Goal: Information Seeking & Learning: Learn about a topic

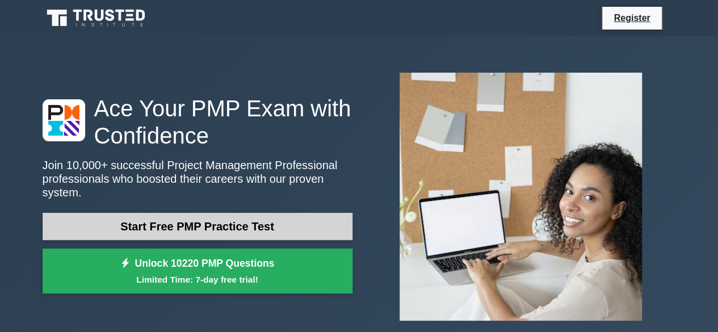
click at [265, 217] on link "Start Free PMP Practice Test" at bounding box center [198, 226] width 310 height 27
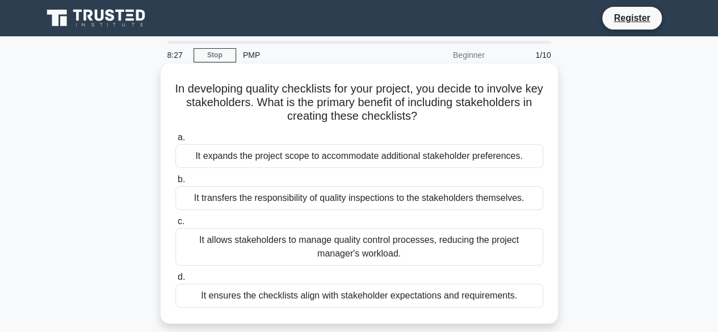
click at [495, 296] on div "It ensures the checklists align with stakeholder expectations and requirements." at bounding box center [359, 296] width 368 height 24
click at [175, 281] on input "d. It ensures the checklists align with stakeholder expectations and requiremen…" at bounding box center [175, 277] width 0 height 7
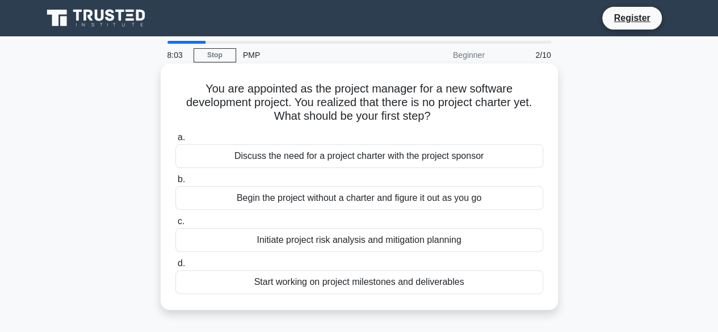
click at [425, 158] on div "Discuss the need for a project charter with the project sponsor" at bounding box center [359, 156] width 368 height 24
click at [175, 141] on input "a. Discuss the need for a project charter with the project sponsor" at bounding box center [175, 137] width 0 height 7
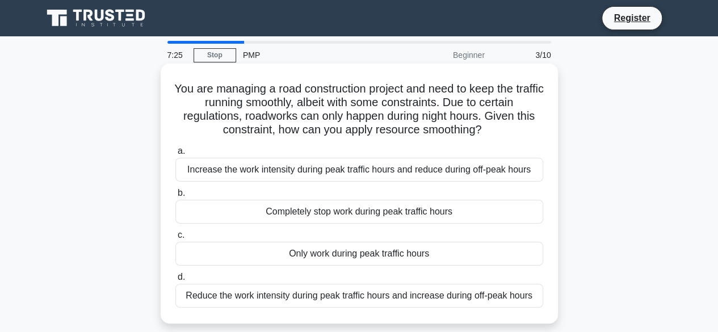
click at [524, 300] on div "Reduce the work intensity during peak traffic hours and increase during off-pea…" at bounding box center [359, 296] width 368 height 24
click at [175, 281] on input "d. Reduce the work intensity during peak traffic hours and increase during off-…" at bounding box center [175, 277] width 0 height 7
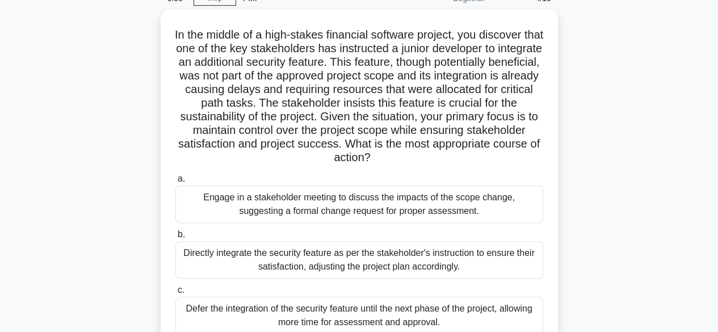
scroll to position [114, 0]
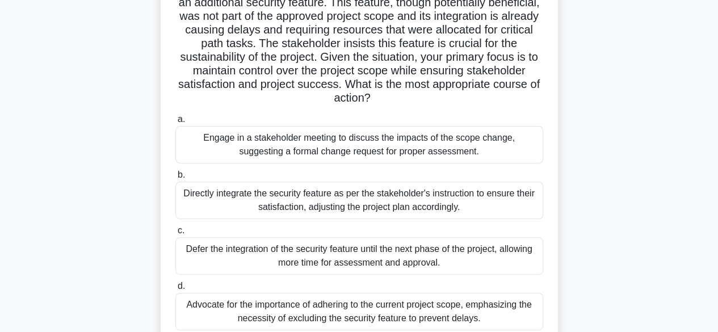
click at [382, 150] on div "Engage in a stakeholder meeting to discuss the impacts of the scope change, sug…" at bounding box center [359, 144] width 368 height 37
click at [175, 123] on input "a. Engage in a stakeholder meeting to discuss the impacts of the scope change, …" at bounding box center [175, 119] width 0 height 7
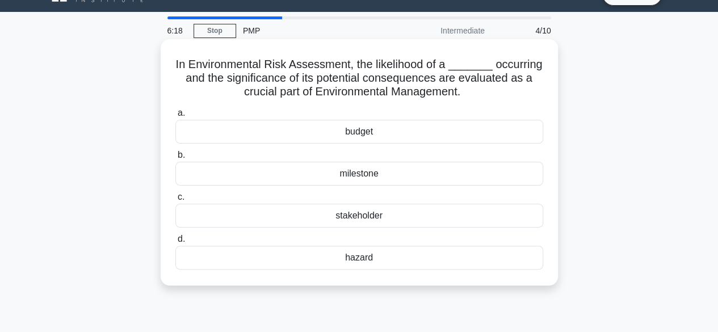
scroll to position [0, 0]
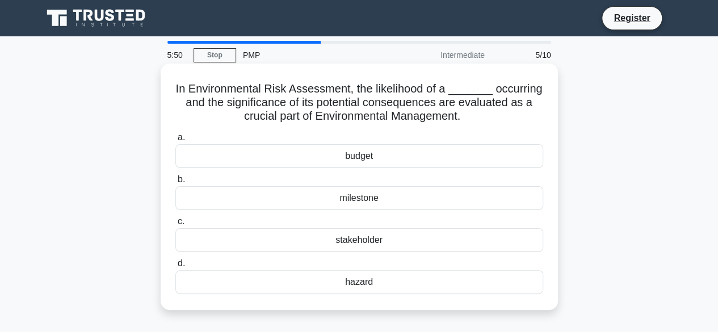
click at [384, 203] on div "milestone" at bounding box center [359, 198] width 368 height 24
click at [175, 183] on input "b. milestone" at bounding box center [175, 179] width 0 height 7
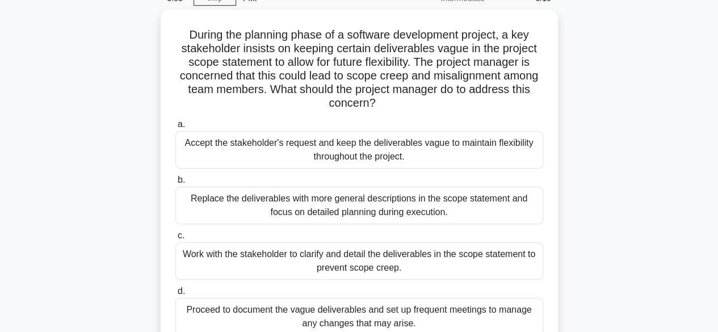
scroll to position [114, 0]
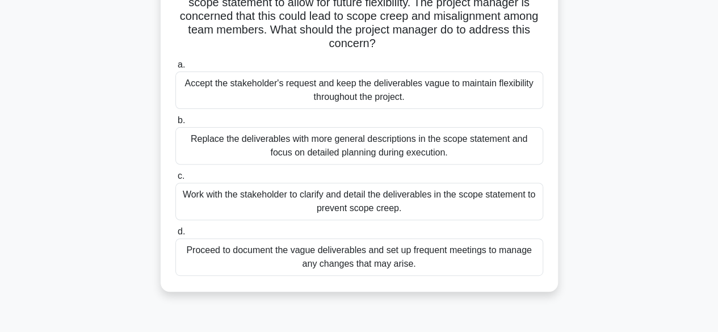
click at [484, 202] on div "Work with the stakeholder to clarify and detail the deliverables in the scope s…" at bounding box center [359, 201] width 368 height 37
click at [175, 180] on input "c. Work with the stakeholder to clarify and detail the deliverables in the scop…" at bounding box center [175, 176] width 0 height 7
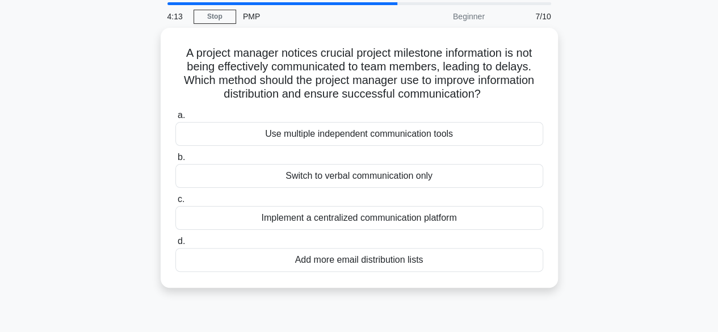
scroll to position [57, 0]
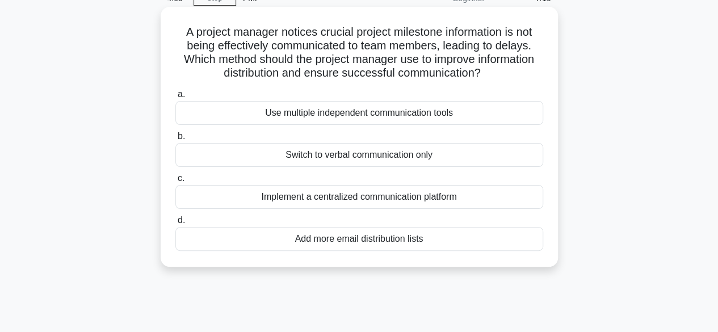
click at [407, 160] on div "Switch to verbal communication only" at bounding box center [359, 155] width 368 height 24
click at [175, 140] on input "b. Switch to verbal communication only" at bounding box center [175, 136] width 0 height 7
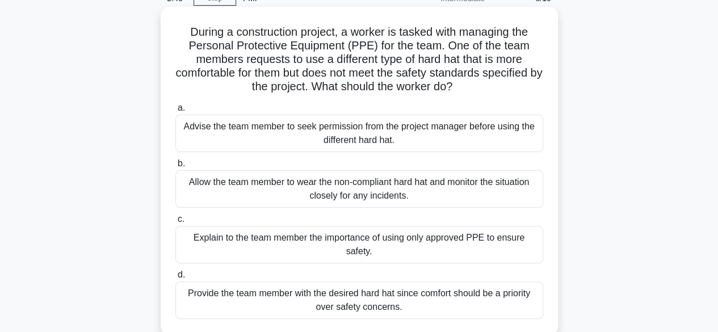
click at [495, 238] on div "Explain to the team member the importance of using only approved PPE to ensure …" at bounding box center [359, 244] width 368 height 37
click at [175, 223] on input "c. Explain to the team member the importance of using only approved PPE to ensu…" at bounding box center [175, 219] width 0 height 7
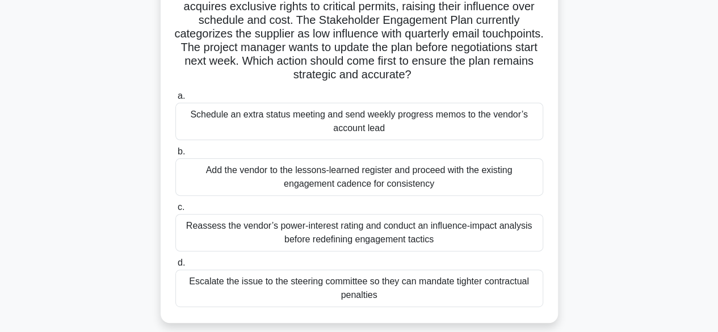
scroll to position [114, 0]
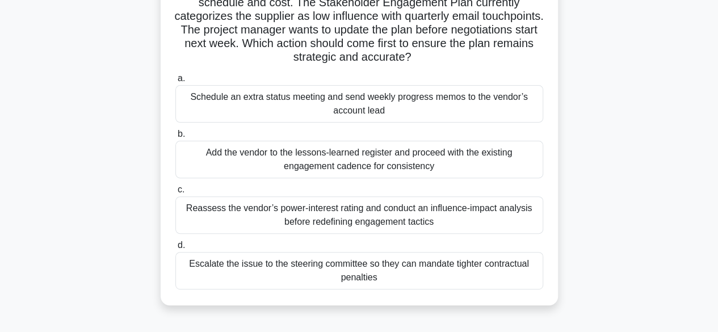
click at [478, 108] on div "Schedule an extra status meeting and send weekly progress memos to the vendor’s…" at bounding box center [359, 103] width 368 height 37
click at [175, 82] on input "a. Schedule an extra status meeting and send weekly progress memos to the vendo…" at bounding box center [175, 78] width 0 height 7
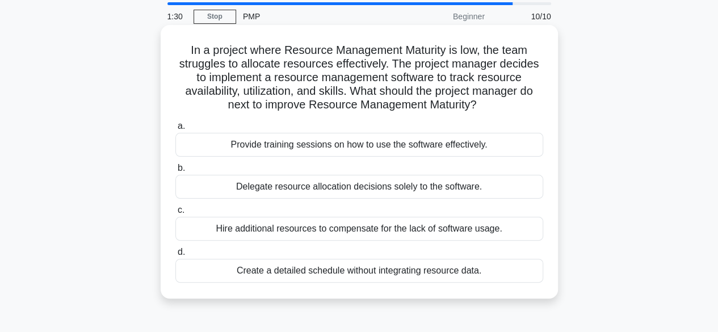
scroll to position [57, 0]
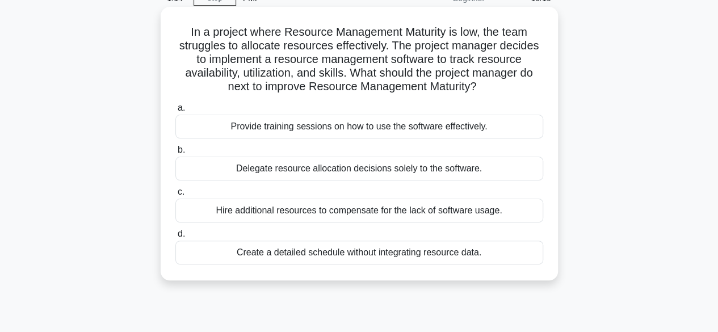
click at [471, 133] on div "Provide training sessions on how to use the software effectively." at bounding box center [359, 127] width 368 height 24
click at [175, 112] on input "a. Provide training sessions on how to use the software effectively." at bounding box center [175, 107] width 0 height 7
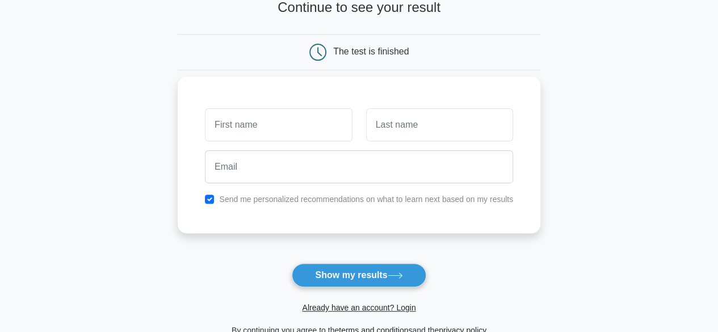
scroll to position [57, 0]
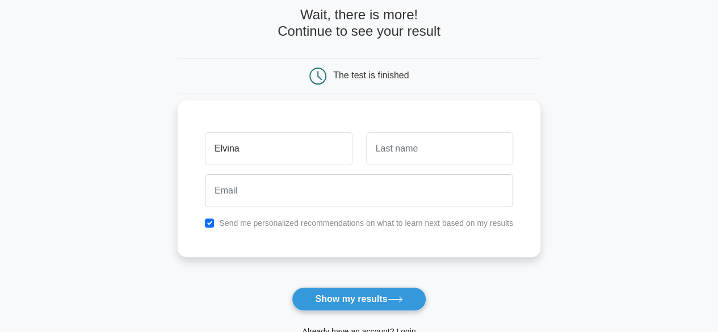
type input "Elvina"
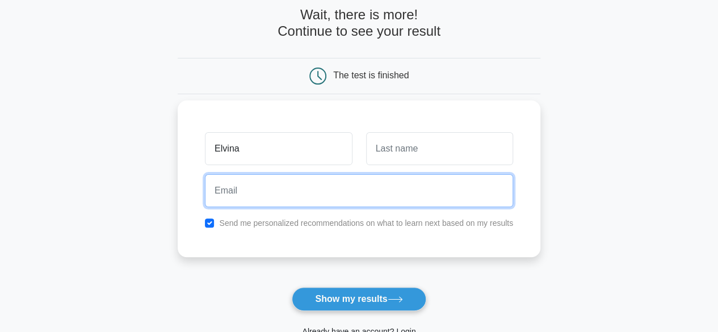
click at [373, 195] on input "email" at bounding box center [359, 190] width 308 height 33
type input "elnasirova@mail.ru"
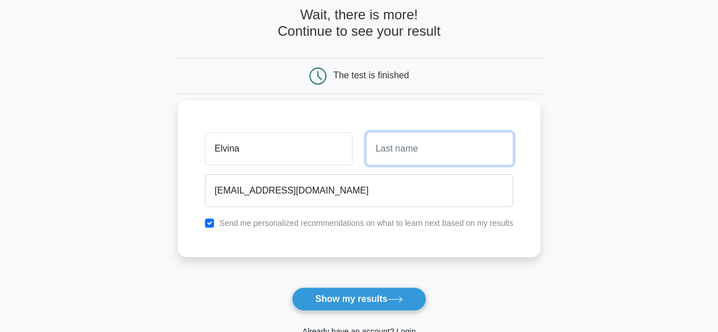
click at [415, 144] on input "text" at bounding box center [439, 148] width 147 height 33
type input "Mammadova"
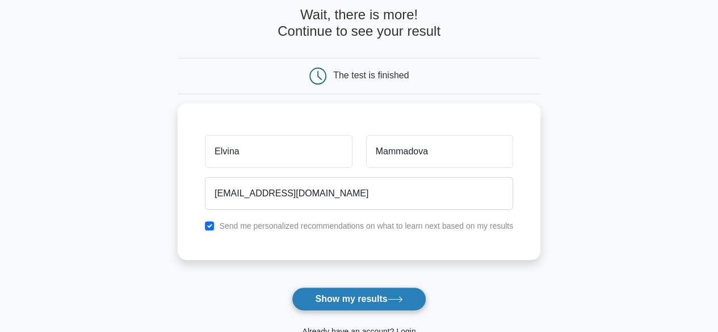
click at [389, 297] on button "Show my results" at bounding box center [359, 299] width 134 height 24
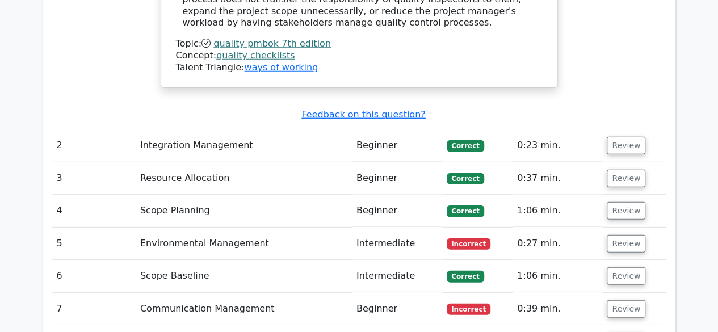
scroll to position [1533, 0]
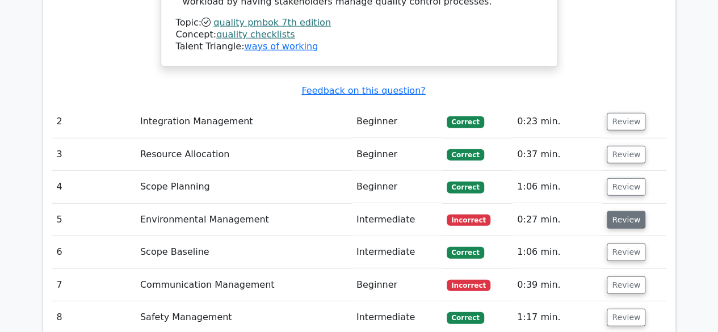
click at [625, 211] on button "Review" at bounding box center [626, 220] width 39 height 18
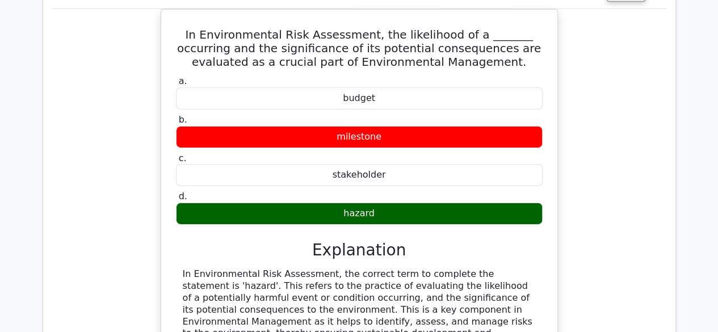
scroll to position [1817, 0]
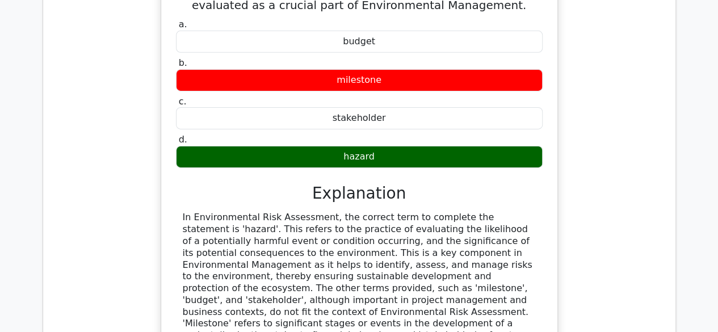
click at [618, 165] on div "In Environmental Risk Assessment, the likelihood of a _______ occurring and the…" at bounding box center [359, 195] width 614 height 486
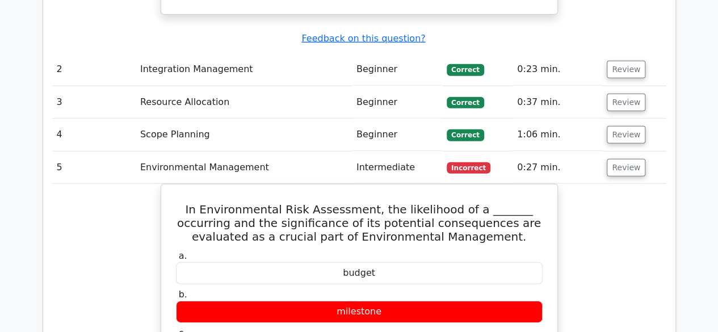
scroll to position [1590, 0]
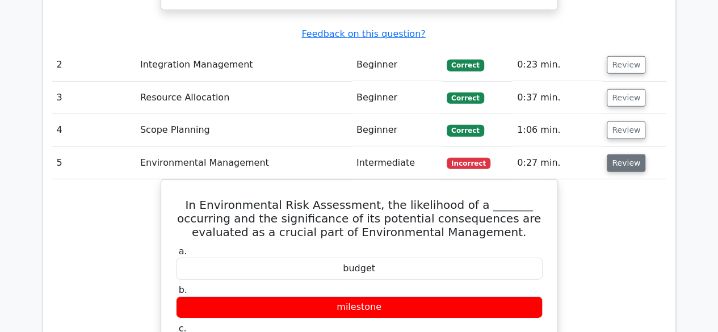
click at [620, 154] on button "Review" at bounding box center [626, 163] width 39 height 18
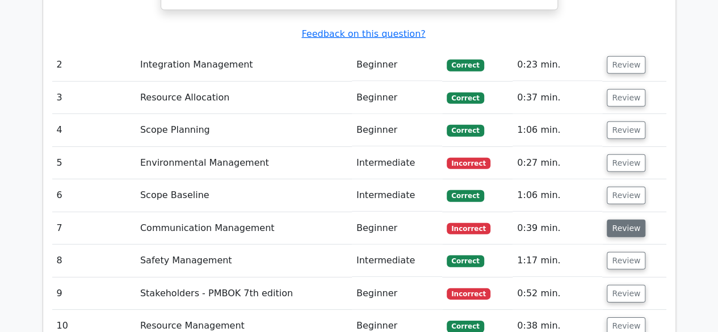
click at [624, 220] on button "Review" at bounding box center [626, 229] width 39 height 18
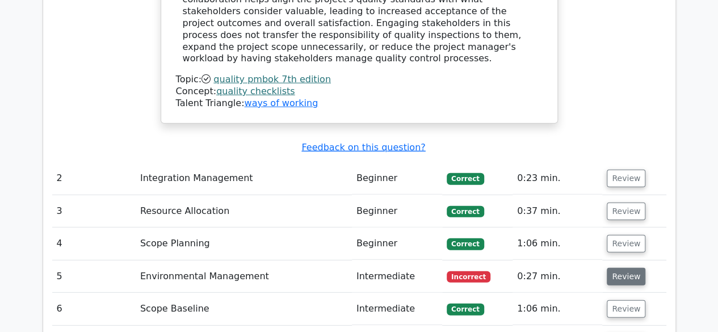
scroll to position [1533, 0]
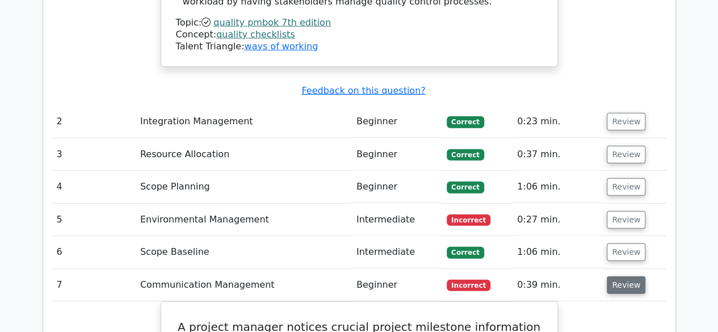
click at [617, 277] on button "Review" at bounding box center [626, 286] width 39 height 18
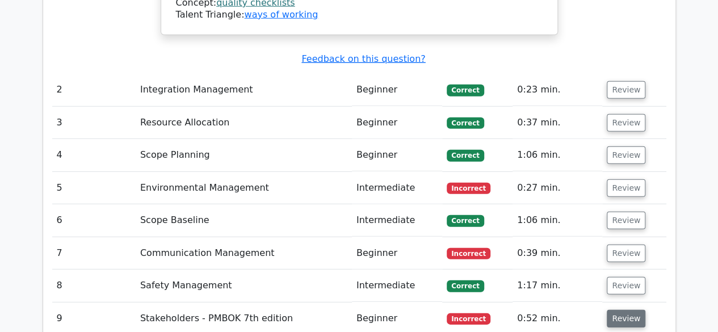
scroll to position [1647, 0]
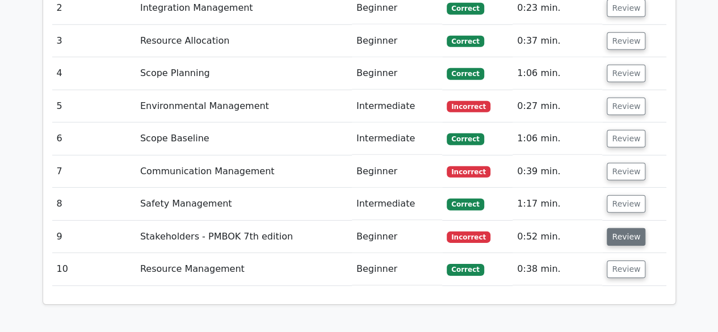
click at [616, 228] on button "Review" at bounding box center [626, 237] width 39 height 18
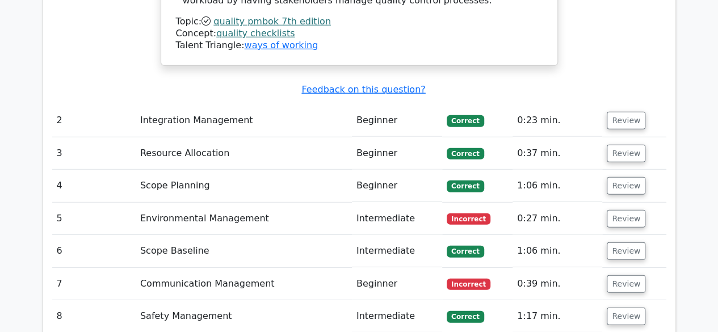
scroll to position [1533, 0]
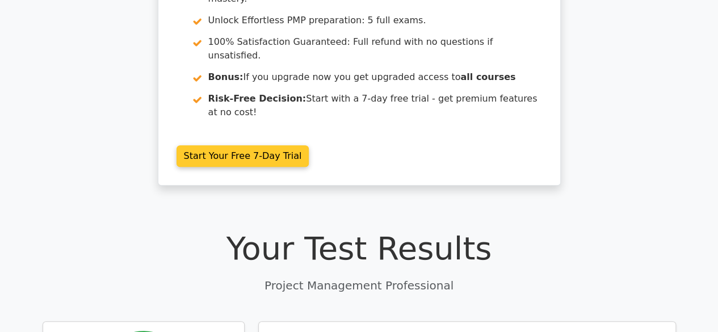
scroll to position [57, 0]
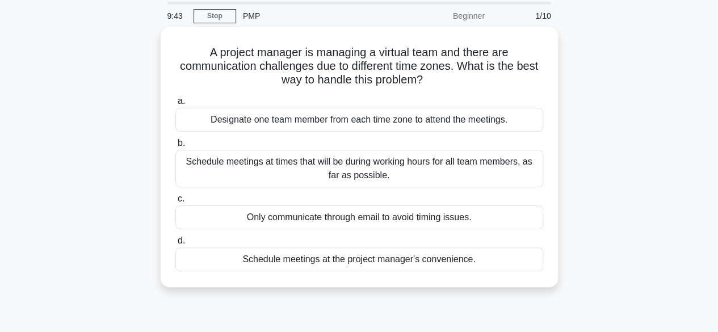
scroll to position [57, 0]
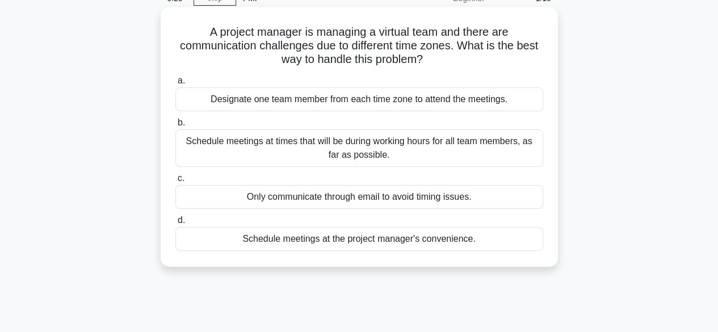
click at [463, 149] on div "Schedule meetings at times that will be during working hours for all team membe…" at bounding box center [359, 147] width 368 height 37
click at [175, 127] on input "b. Schedule meetings at times that will be during working hours for all team me…" at bounding box center [175, 122] width 0 height 7
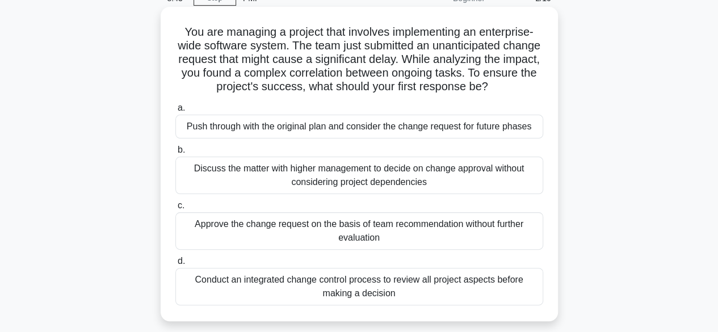
click at [486, 281] on div "Conduct an integrated change control process to review all project aspects befo…" at bounding box center [359, 286] width 368 height 37
click at [175, 265] on input "d. Conduct an integrated change control process to review all project aspects b…" at bounding box center [175, 261] width 0 height 7
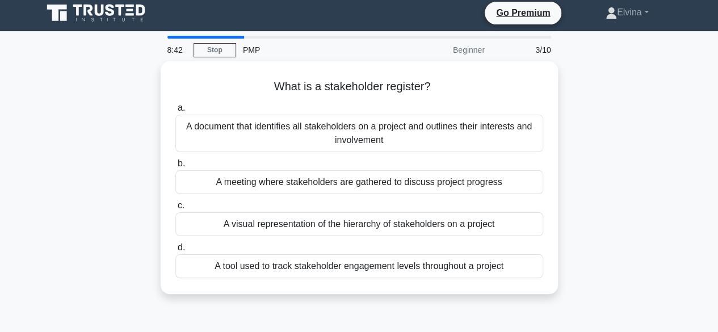
scroll to position [0, 0]
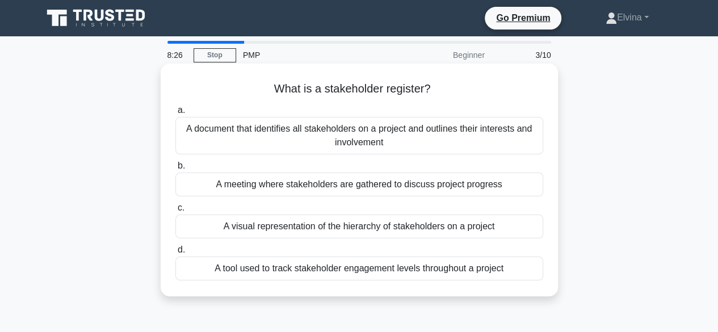
click at [497, 140] on div "A document that identifies all stakeholders on a project and outlines their int…" at bounding box center [359, 135] width 368 height 37
click at [175, 114] on input "a. A document that identifies all stakeholders on a project and outlines their …" at bounding box center [175, 110] width 0 height 7
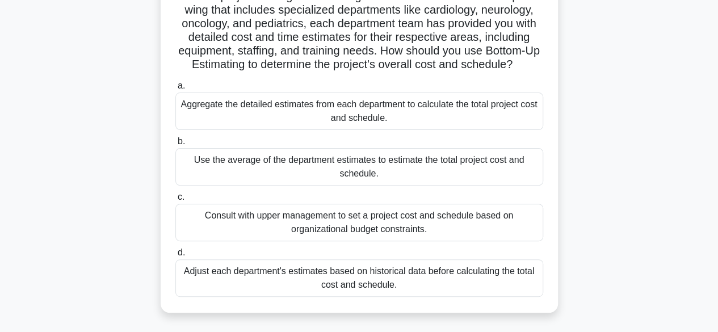
scroll to position [114, 0]
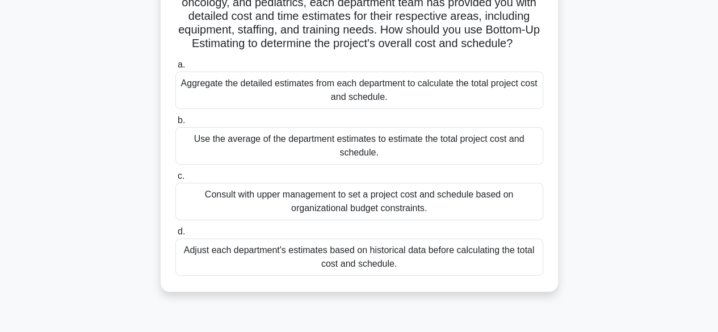
click at [497, 257] on div "Adjust each department's estimates based on historical data before calculating …" at bounding box center [359, 257] width 368 height 37
click at [175, 236] on input "d. Adjust each department's estimates based on historical data before calculati…" at bounding box center [175, 231] width 0 height 7
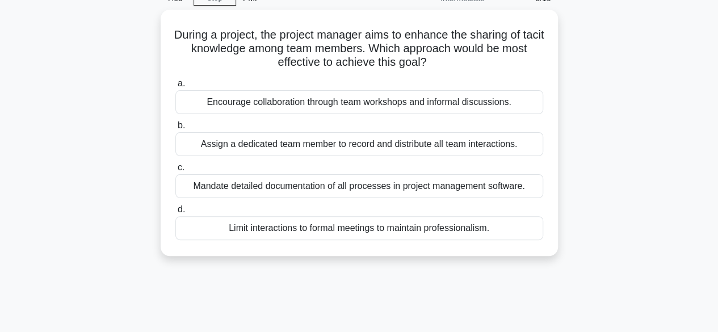
scroll to position [0, 0]
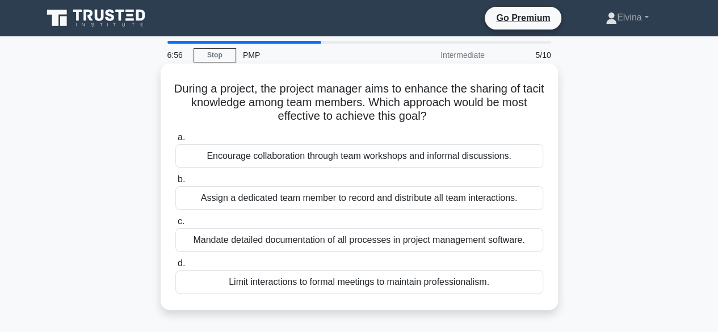
click at [487, 157] on div "Encourage collaboration through team workshops and informal discussions." at bounding box center [359, 156] width 368 height 24
click at [175, 141] on input "a. Encourage collaboration through team workshops and informal discussions." at bounding box center [175, 137] width 0 height 7
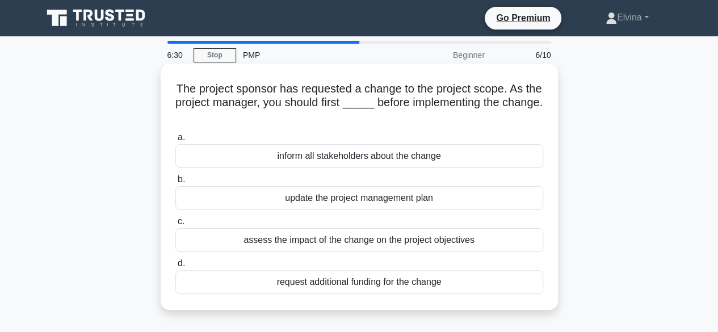
click at [469, 152] on div "inform all stakeholders about the change" at bounding box center [359, 156] width 368 height 24
click at [175, 141] on input "a. inform all stakeholders about the change" at bounding box center [175, 137] width 0 height 7
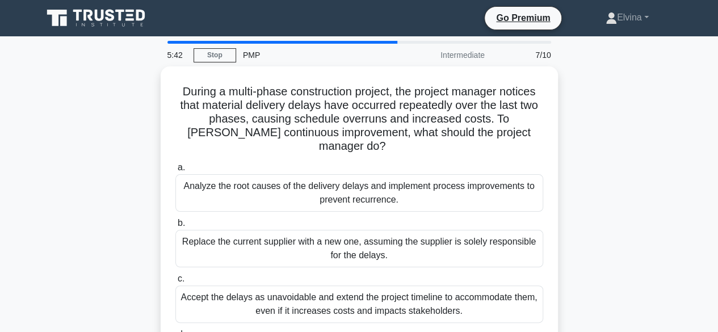
scroll to position [57, 0]
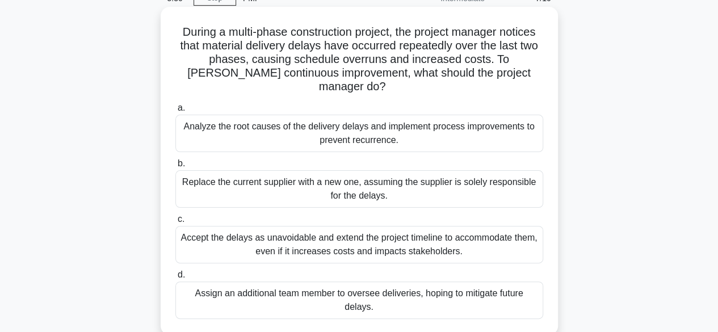
click at [476, 288] on div "Assign an additional team member to oversee deliveries, hoping to mitigate futu…" at bounding box center [359, 300] width 368 height 37
click at [175, 279] on input "d. Assign an additional team member to oversee deliveries, hoping to mitigate f…" at bounding box center [175, 274] width 0 height 7
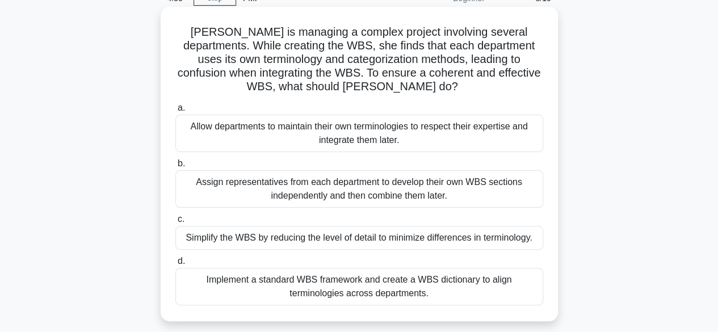
click at [403, 287] on div "Implement a standard WBS framework and create a WBS dictionary to align termino…" at bounding box center [359, 286] width 368 height 37
click at [175, 265] on input "d. Implement a standard WBS framework and create a WBS dictionary to align term…" at bounding box center [175, 261] width 0 height 7
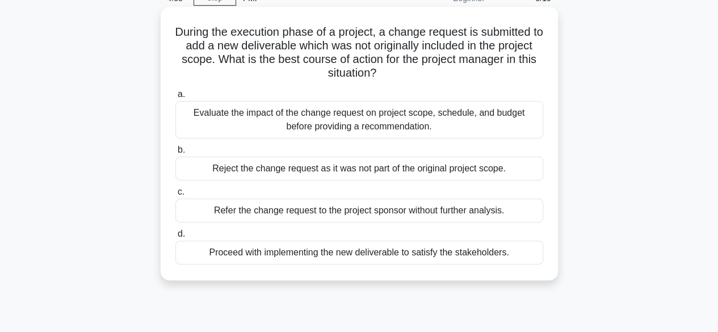
click at [457, 131] on div "Evaluate the impact of the change request on project scope, schedule, and budge…" at bounding box center [359, 119] width 368 height 37
click at [175, 98] on input "a. Evaluate the impact of the change request on project scope, schedule, and bu…" at bounding box center [175, 94] width 0 height 7
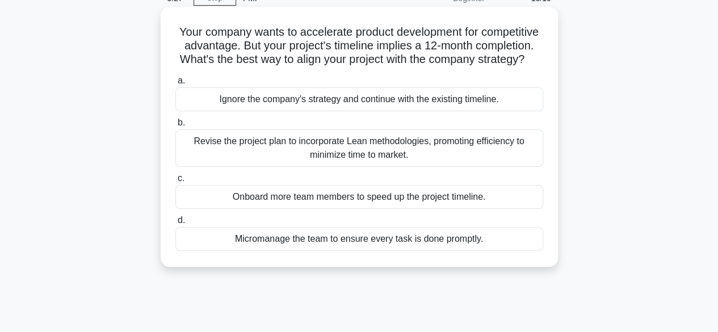
click at [458, 158] on div "Revise the project plan to incorporate Lean methodologies, promoting efficiency…" at bounding box center [359, 147] width 368 height 37
click at [175, 127] on input "b. Revise the project plan to incorporate Lean methodologies, promoting efficie…" at bounding box center [175, 122] width 0 height 7
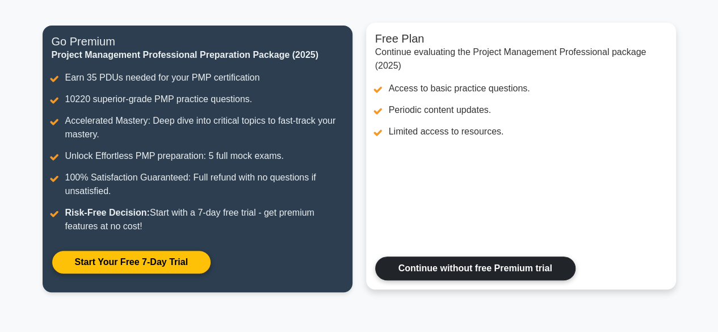
scroll to position [112, 0]
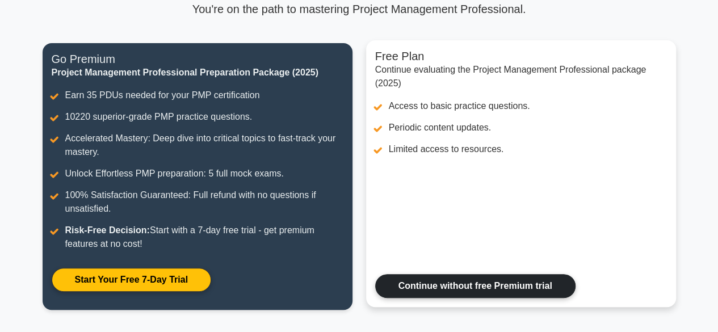
click at [458, 283] on link "Continue without free Premium trial" at bounding box center [475, 286] width 200 height 24
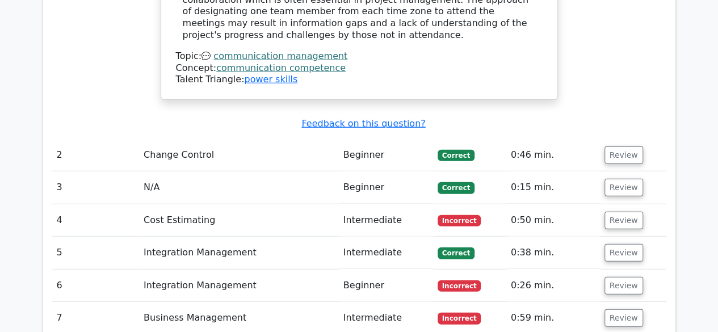
scroll to position [1420, 0]
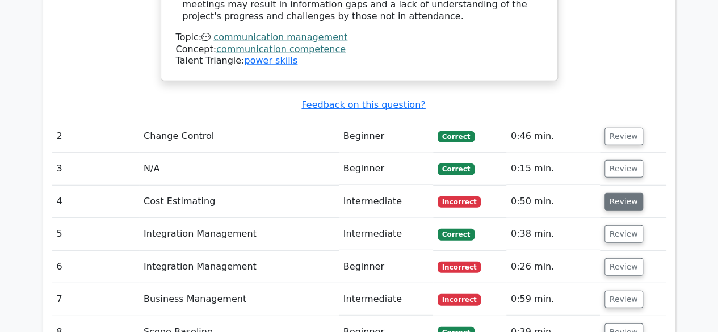
click at [620, 193] on button "Review" at bounding box center [624, 202] width 39 height 18
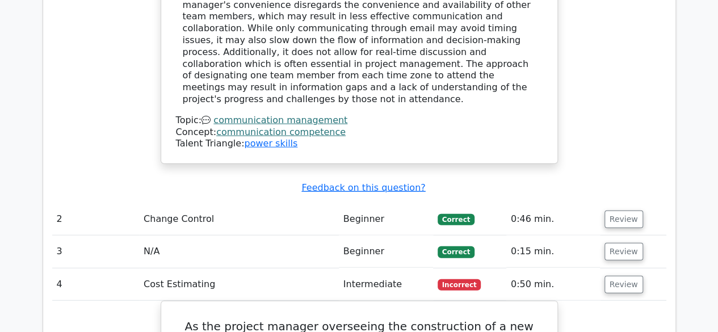
scroll to position [1363, 0]
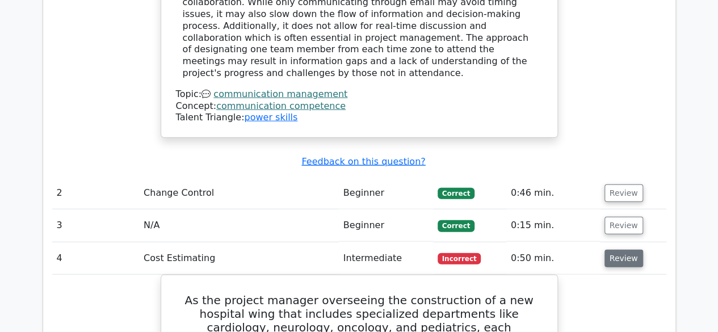
click at [618, 250] on button "Review" at bounding box center [624, 259] width 39 height 18
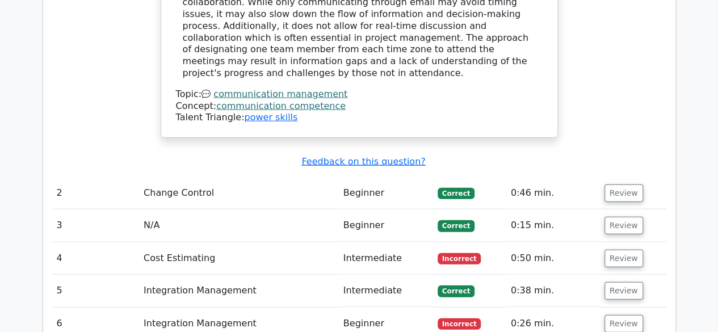
scroll to position [1420, 0]
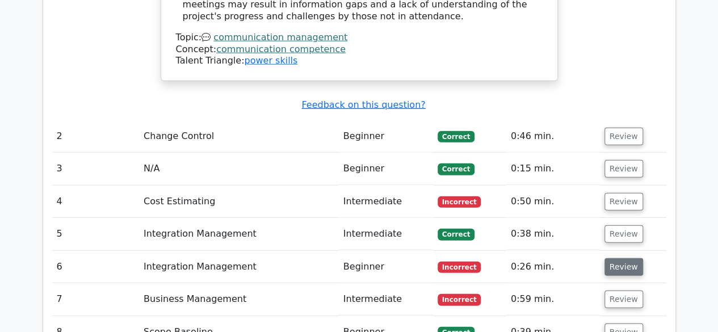
click at [621, 258] on button "Review" at bounding box center [624, 267] width 39 height 18
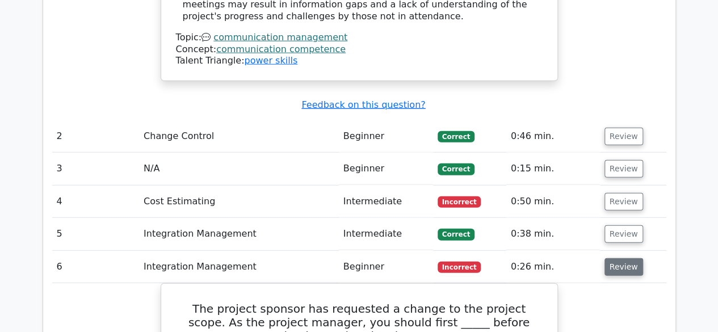
click at [620, 258] on button "Review" at bounding box center [624, 267] width 39 height 18
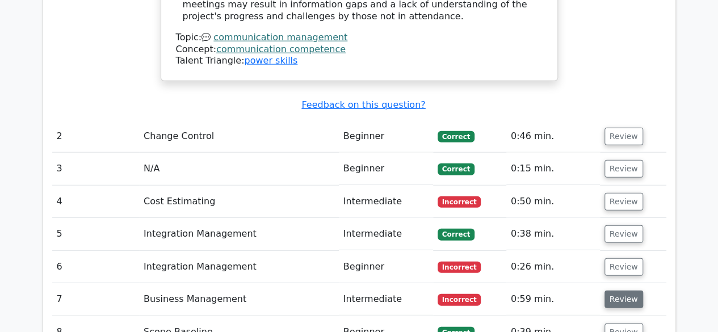
click at [614, 291] on button "Review" at bounding box center [624, 300] width 39 height 18
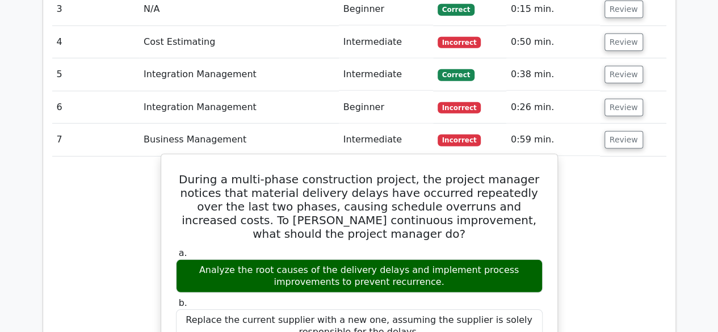
scroll to position [1476, 0]
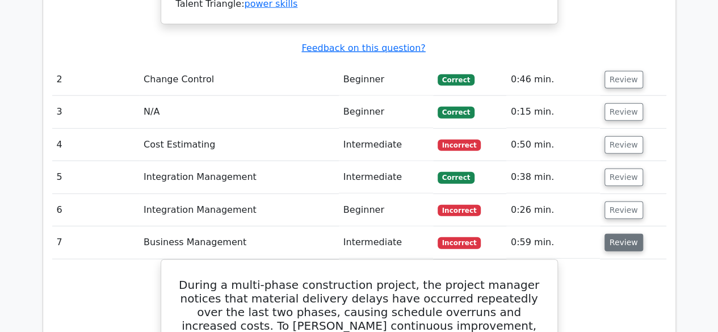
click at [614, 234] on button "Review" at bounding box center [624, 243] width 39 height 18
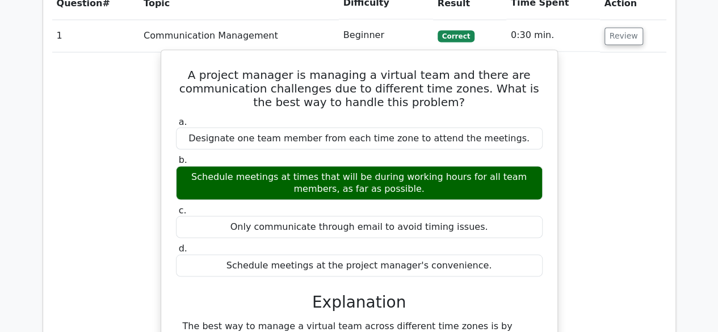
scroll to position [852, 0]
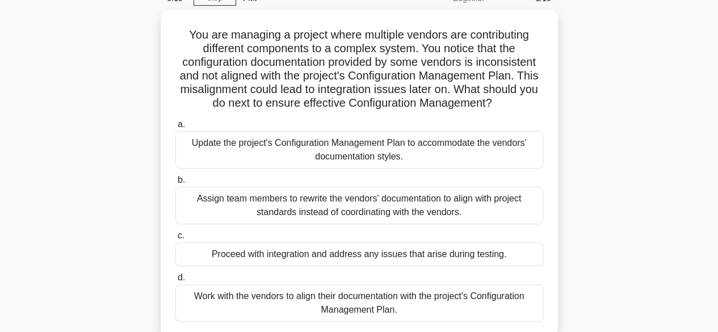
scroll to position [114, 0]
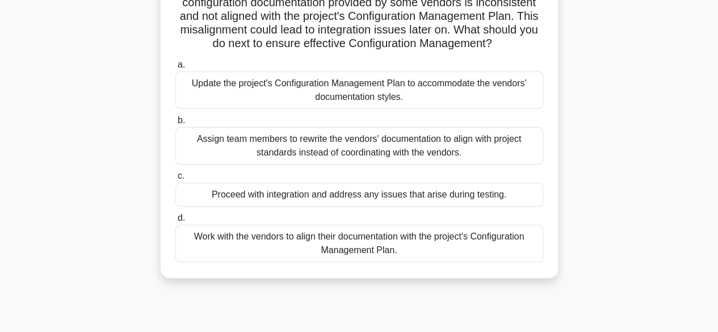
click at [465, 195] on div "Proceed with integration and address any issues that arise during testing." at bounding box center [359, 195] width 368 height 24
click at [175, 180] on input "c. Proceed with integration and address any issues that arise during testing." at bounding box center [175, 176] width 0 height 7
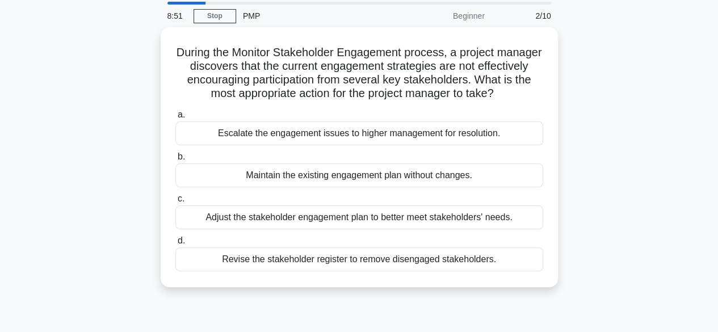
scroll to position [57, 0]
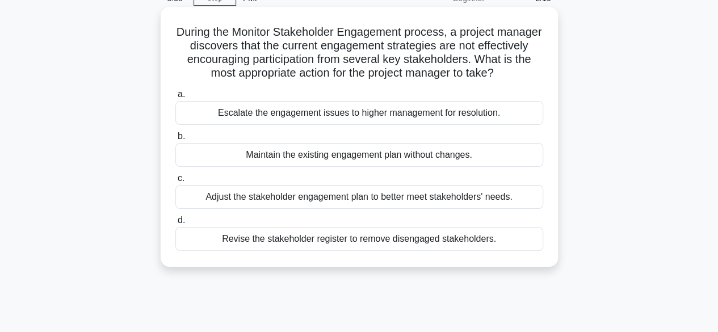
click at [504, 209] on div "Adjust the stakeholder engagement plan to better meet stakeholders' needs." at bounding box center [359, 197] width 368 height 24
click at [175, 182] on input "c. Adjust the stakeholder engagement plan to better meet stakeholders' needs." at bounding box center [175, 178] width 0 height 7
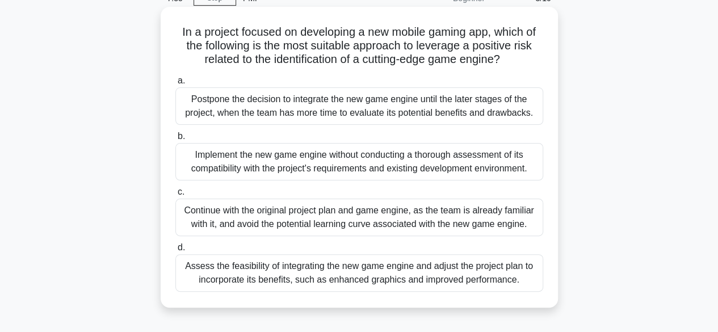
click at [494, 275] on div "Assess the feasibility of integrating the new game engine and adjust the projec…" at bounding box center [359, 272] width 368 height 37
click at [175, 252] on input "d. Assess the feasibility of integrating the new game engine and adjust the pro…" at bounding box center [175, 247] width 0 height 7
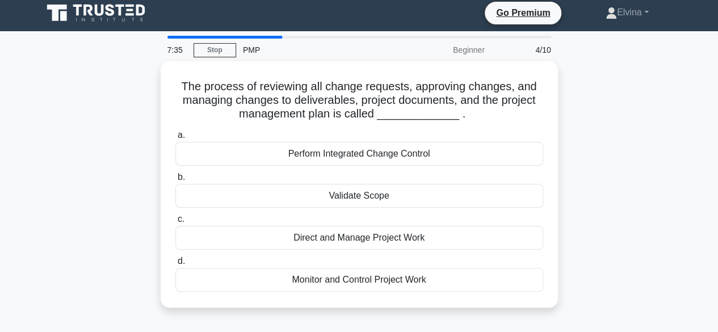
scroll to position [0, 0]
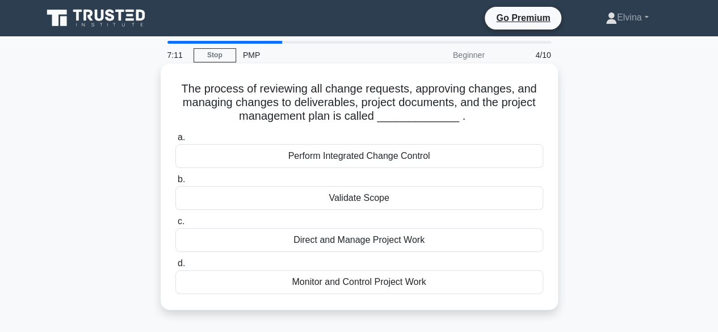
click at [413, 158] on div "Perform Integrated Change Control" at bounding box center [359, 156] width 368 height 24
click at [175, 141] on input "a. Perform Integrated Change Control" at bounding box center [175, 137] width 0 height 7
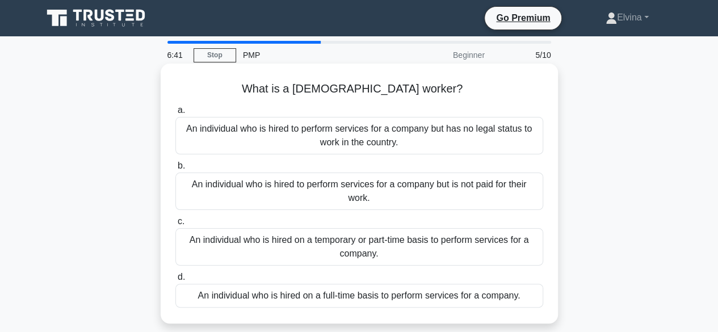
click at [447, 246] on div "An individual who is hired on a temporary or part-time basis to perform service…" at bounding box center [359, 246] width 368 height 37
click at [175, 225] on input "c. An individual who is hired on a temporary or part-time basis to perform serv…" at bounding box center [175, 221] width 0 height 7
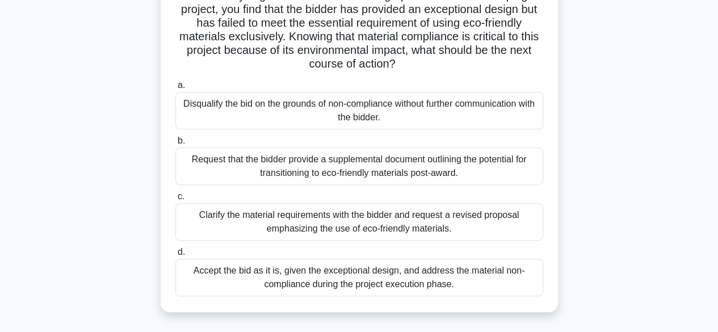
scroll to position [114, 0]
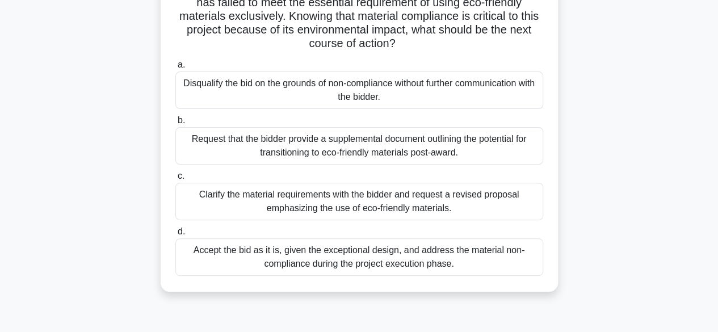
click at [447, 152] on div "Request that the bidder provide a supplemental document outlining the potential…" at bounding box center [359, 145] width 368 height 37
click at [175, 124] on input "b. Request that the bidder provide a supplemental document outlining the potent…" at bounding box center [175, 120] width 0 height 7
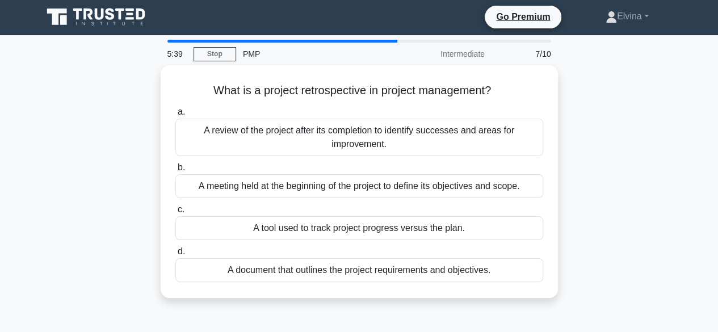
scroll to position [0, 0]
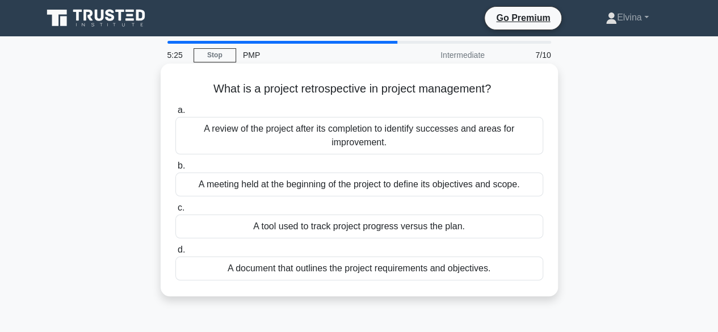
click at [487, 141] on div "A review of the project after its completion to identify successes and areas fo…" at bounding box center [359, 135] width 368 height 37
click at [175, 114] on input "a. A review of the project after its completion to identify successes and areas…" at bounding box center [175, 110] width 0 height 7
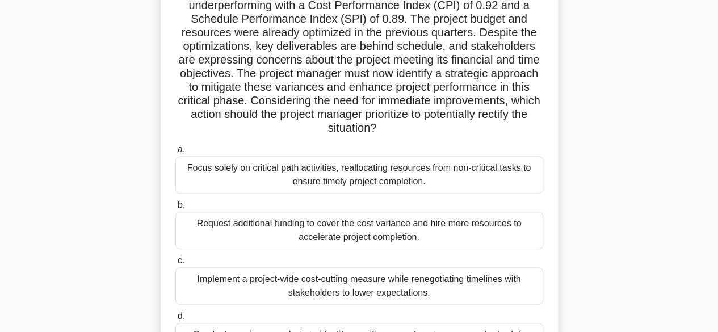
scroll to position [170, 0]
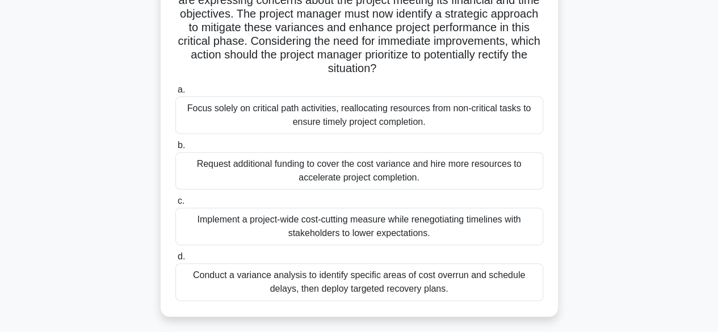
click at [480, 288] on div "Conduct a variance analysis to identify specific areas of cost overrun and sche…" at bounding box center [359, 281] width 368 height 37
click at [175, 261] on input "d. Conduct a variance analysis to identify specific areas of cost overrun and s…" at bounding box center [175, 256] width 0 height 7
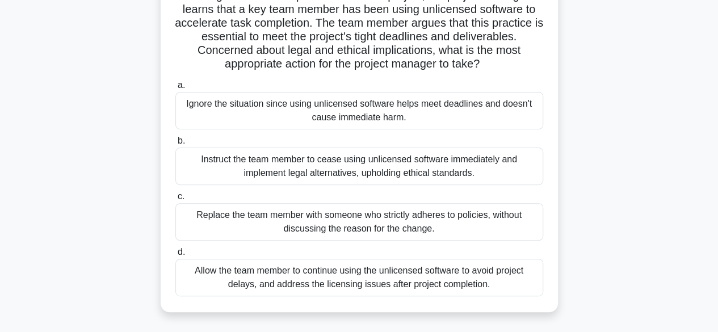
scroll to position [114, 0]
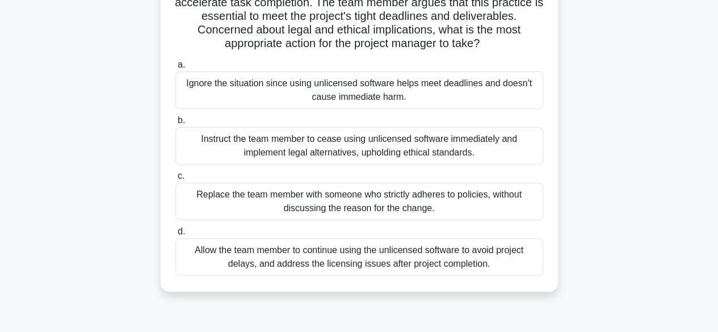
click at [451, 146] on div "Instruct the team member to cease using unlicensed software immediately and imp…" at bounding box center [359, 145] width 368 height 37
click at [175, 124] on input "b. Instruct the team member to cease using unlicensed software immediately and …" at bounding box center [175, 120] width 0 height 7
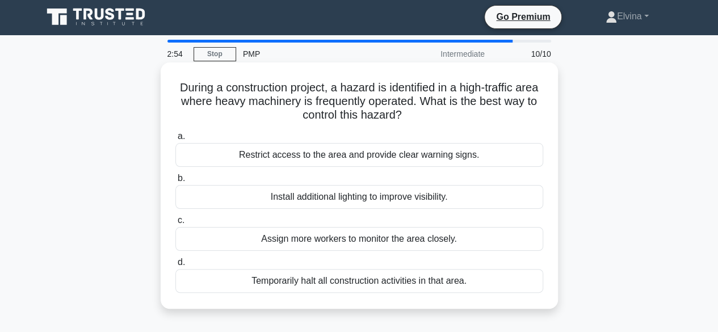
scroll to position [0, 0]
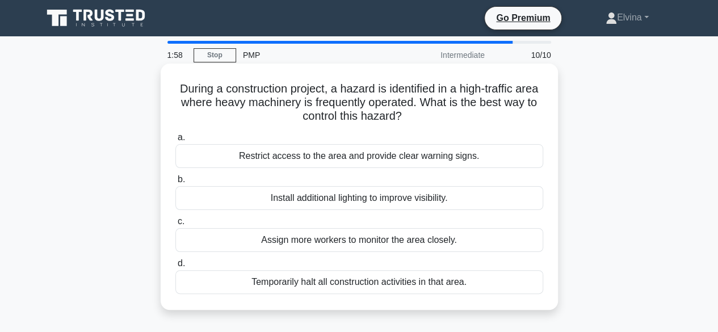
click at [453, 157] on div "Restrict access to the area and provide clear warning signs." at bounding box center [359, 156] width 368 height 24
click at [175, 141] on input "a. Restrict access to the area and provide clear warning signs." at bounding box center [175, 137] width 0 height 7
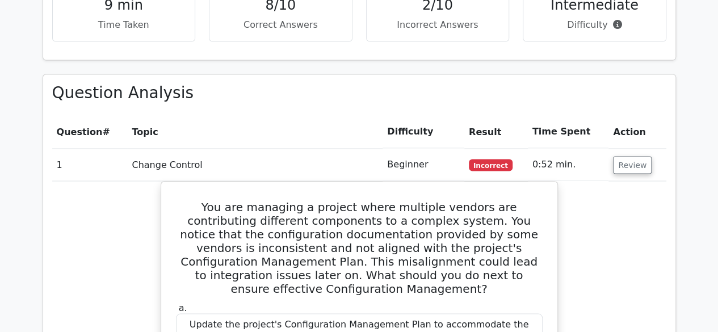
scroll to position [909, 0]
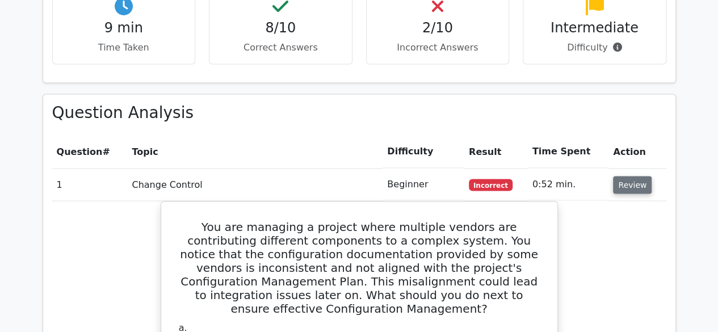
click at [626, 176] on button "Review" at bounding box center [632, 185] width 39 height 18
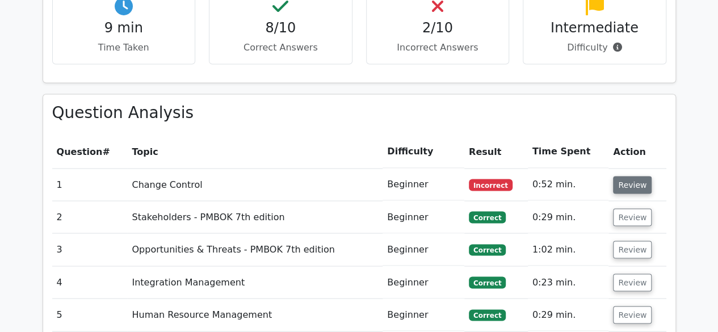
click at [628, 176] on button "Review" at bounding box center [632, 185] width 39 height 18
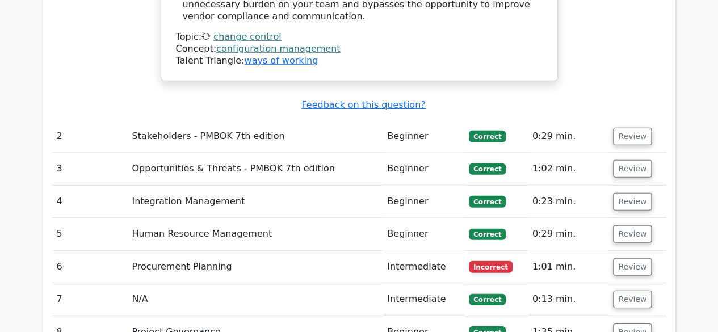
scroll to position [1647, 0]
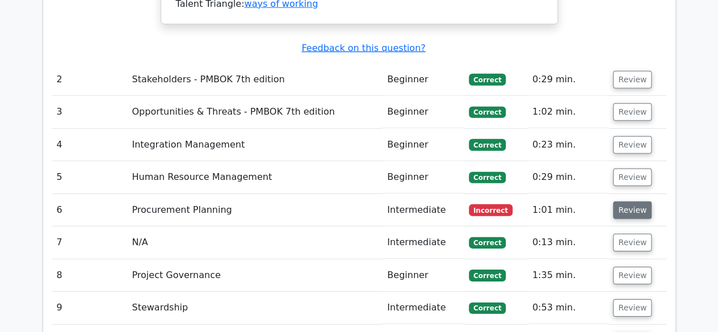
click at [622, 202] on button "Review" at bounding box center [632, 211] width 39 height 18
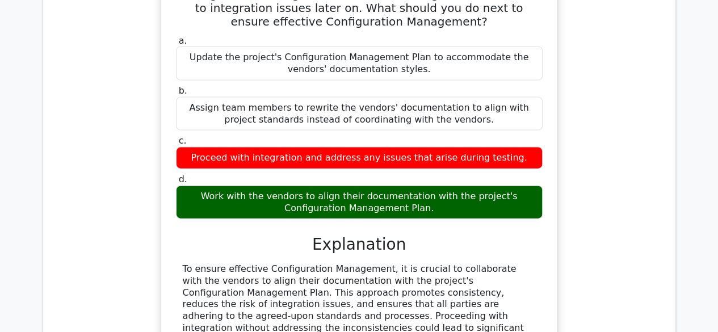
scroll to position [1193, 0]
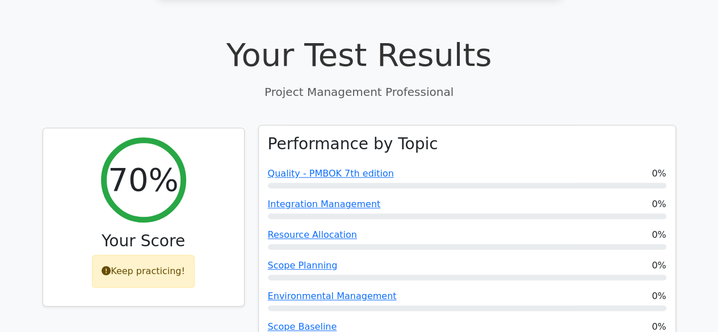
scroll to position [568, 0]
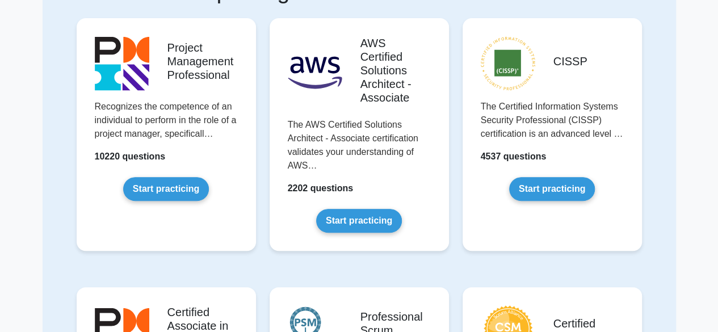
scroll to position [57, 0]
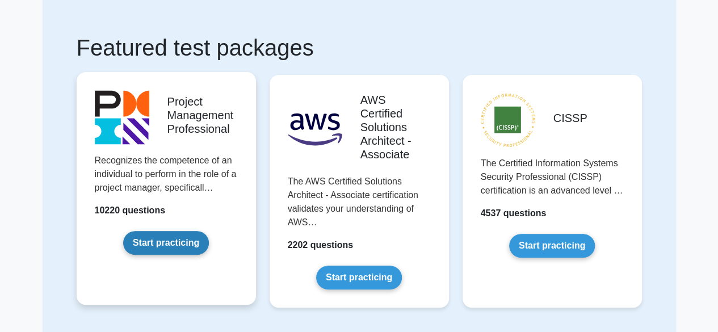
click at [166, 240] on link "Start practicing" at bounding box center [166, 243] width 86 height 24
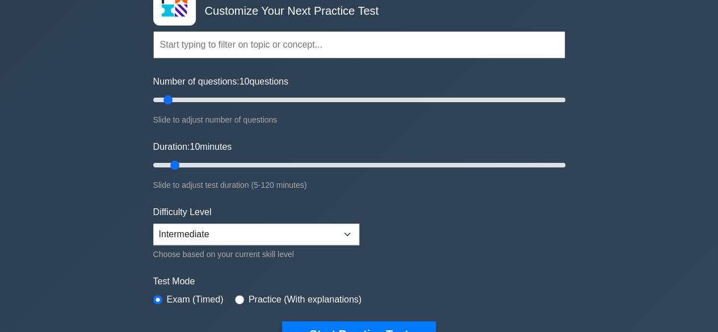
scroll to position [57, 0]
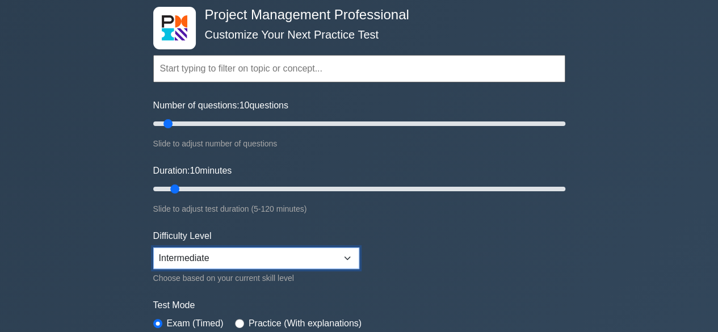
click at [351, 254] on select "Beginner Intermediate Expert" at bounding box center [256, 259] width 206 height 22
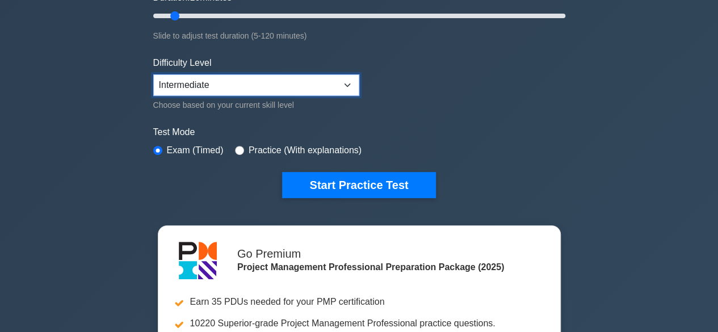
scroll to position [227, 0]
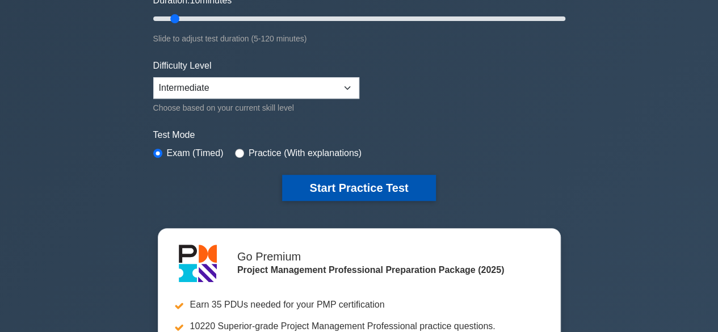
click at [383, 187] on button "Start Practice Test" at bounding box center [358, 188] width 153 height 26
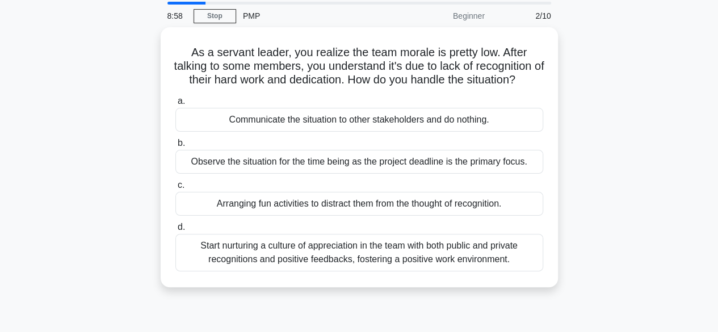
scroll to position [57, 0]
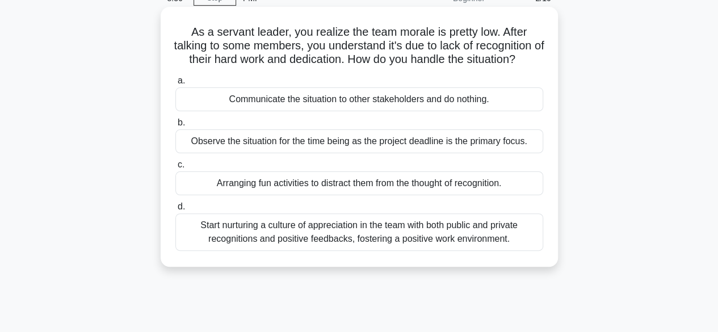
click at [389, 251] on div "Start nurturing a culture of appreciation in the team with both public and priv…" at bounding box center [359, 232] width 368 height 37
click at [175, 211] on input "d. Start nurturing a culture of appreciation in the team with both public and p…" at bounding box center [175, 206] width 0 height 7
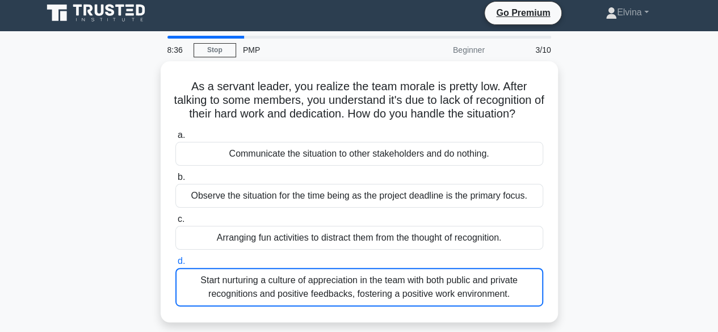
scroll to position [0, 0]
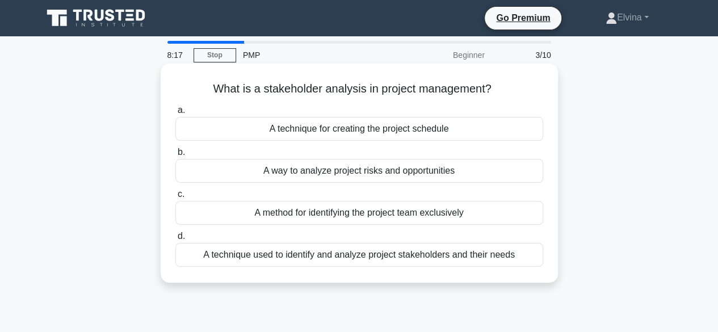
click at [502, 260] on div "A technique used to identify and analyze project stakeholders and their needs" at bounding box center [359, 255] width 368 height 24
click at [175, 240] on input "d. A technique used to identify and analyze project stakeholders and their needs" at bounding box center [175, 236] width 0 height 7
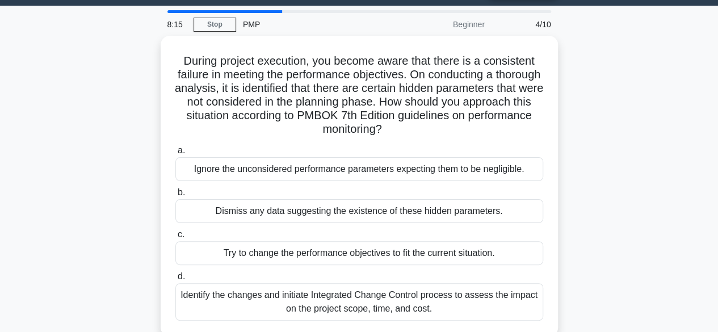
scroll to position [57, 0]
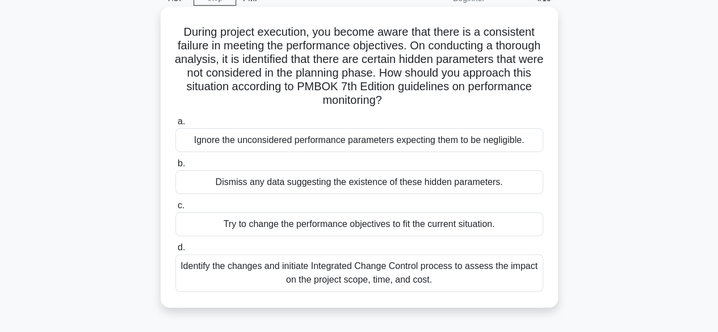
click at [443, 278] on div "Identify the changes and initiate Integrated Change Control process to assess t…" at bounding box center [359, 272] width 368 height 37
click at [175, 252] on input "d. Identify the changes and initiate Integrated Change Control process to asses…" at bounding box center [175, 247] width 0 height 7
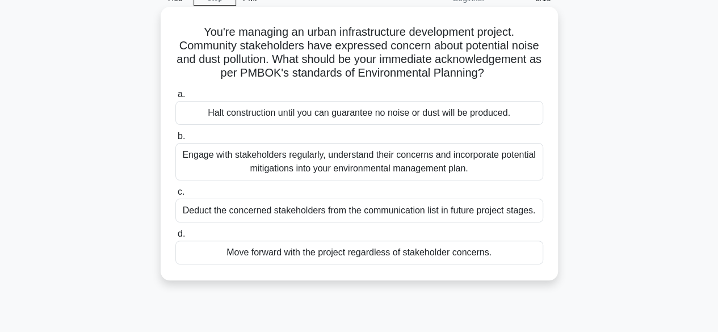
click at [496, 166] on div "Engage with stakeholders regularly, understand their concerns and incorporate p…" at bounding box center [359, 161] width 368 height 37
click at [175, 140] on input "b. Engage with stakeholders regularly, understand their concerns and incorporat…" at bounding box center [175, 136] width 0 height 7
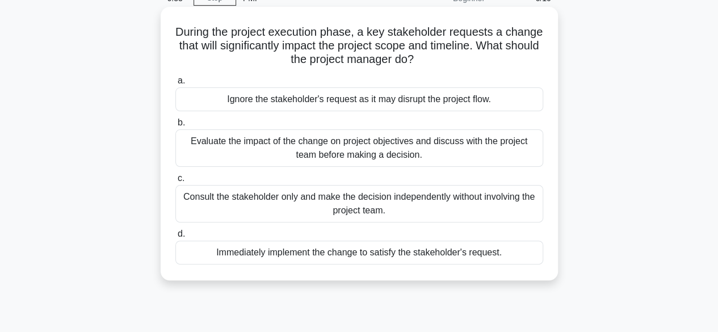
click at [452, 156] on div "Evaluate the impact of the change on project objectives and discuss with the pr…" at bounding box center [359, 147] width 368 height 37
click at [175, 127] on input "b. Evaluate the impact of the change on project objectives and discuss with the…" at bounding box center [175, 122] width 0 height 7
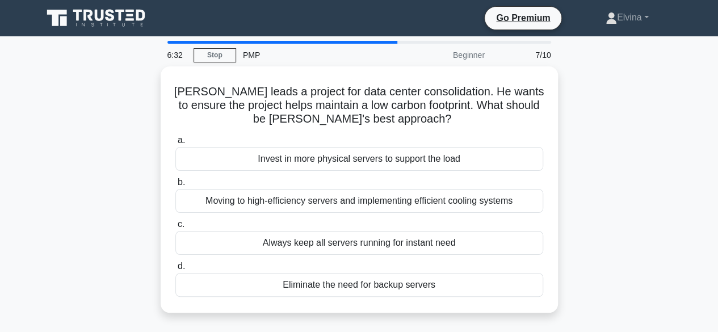
scroll to position [0, 0]
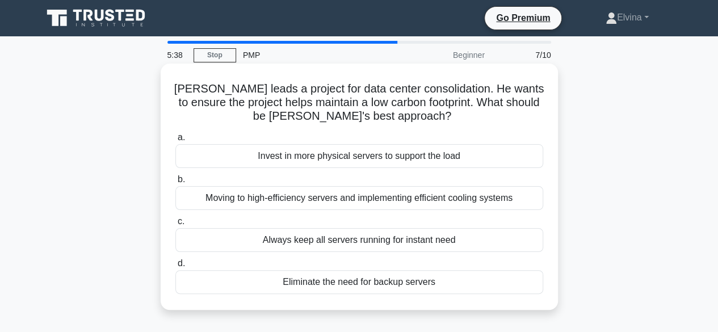
click at [440, 242] on div "Always keep all servers running for instant need" at bounding box center [359, 240] width 368 height 24
click at [175, 225] on input "c. Always keep all servers running for instant need" at bounding box center [175, 221] width 0 height 7
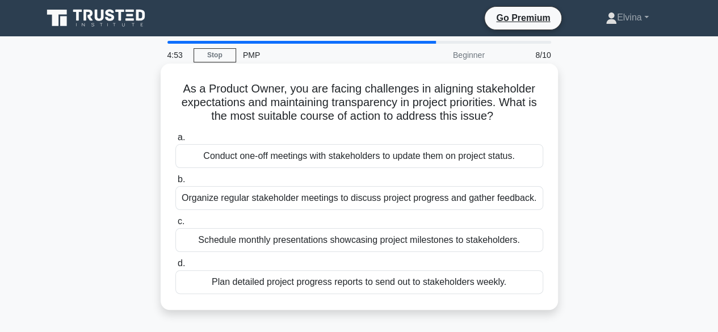
click at [441, 157] on div "Conduct one-off meetings with stakeholders to update them on project status." at bounding box center [359, 156] width 368 height 24
click at [175, 141] on input "a. Conduct one-off meetings with stakeholders to update them on project status." at bounding box center [175, 137] width 0 height 7
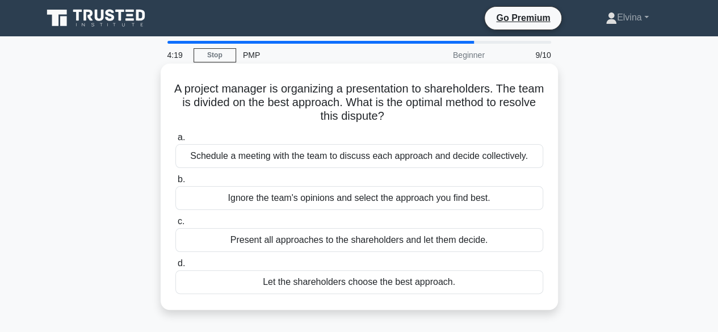
click at [373, 160] on div "Schedule a meeting with the team to discuss each approach and decide collective…" at bounding box center [359, 156] width 368 height 24
click at [175, 141] on input "a. Schedule a meeting with the team to discuss each approach and decide collect…" at bounding box center [175, 137] width 0 height 7
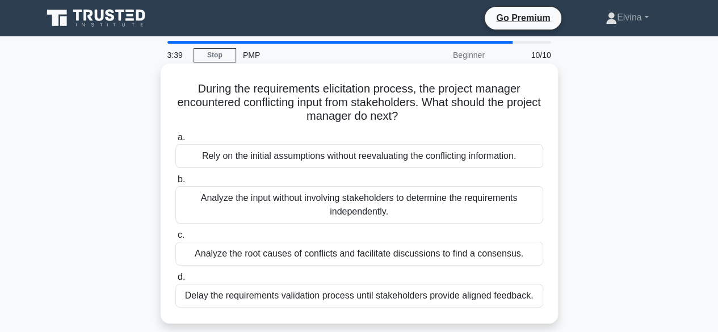
click at [521, 256] on div "Analyze the root causes of conflicts and facilitate discussions to find a conse…" at bounding box center [359, 254] width 368 height 24
click at [175, 239] on input "c. Analyze the root causes of conflicts and facilitate discussions to find a co…" at bounding box center [175, 235] width 0 height 7
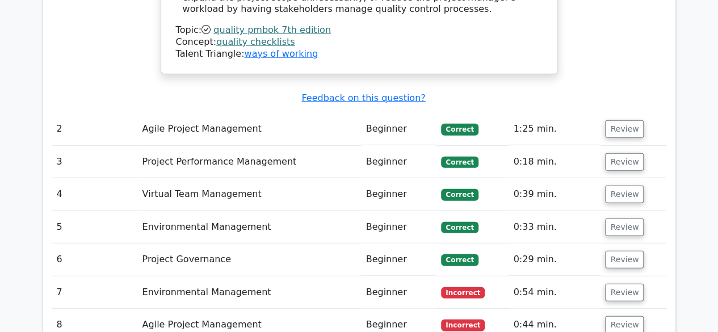
scroll to position [1476, 0]
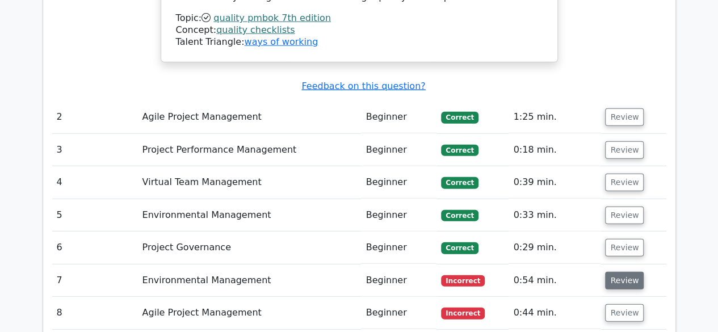
click at [611, 272] on button "Review" at bounding box center [624, 281] width 39 height 18
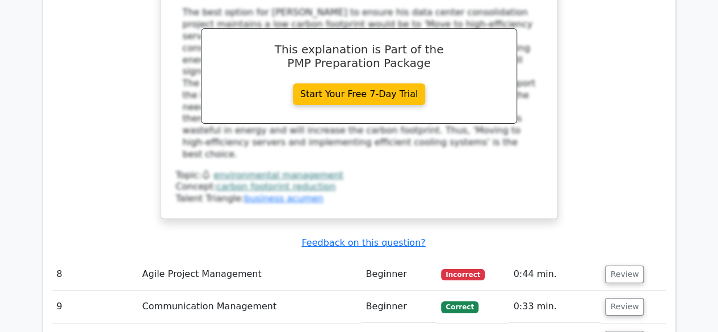
scroll to position [2044, 0]
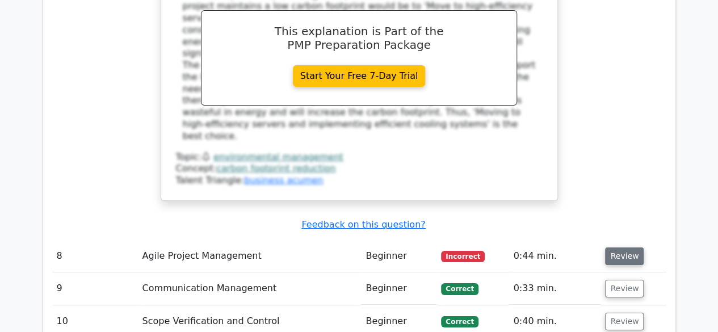
click at [620, 248] on button "Review" at bounding box center [624, 257] width 39 height 18
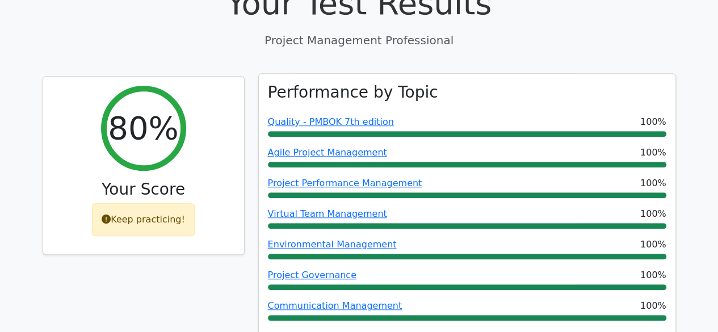
scroll to position [454, 0]
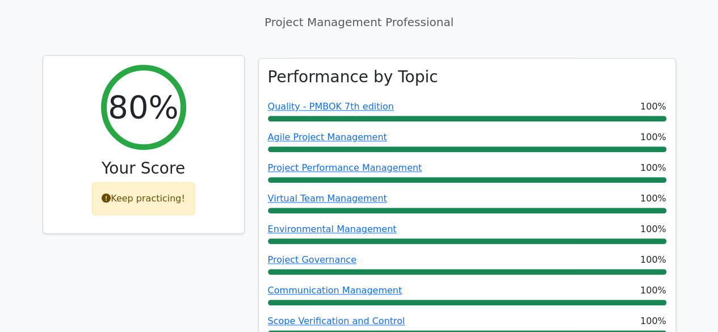
click at [175, 182] on div "Keep practicing!" at bounding box center [143, 198] width 103 height 33
click at [135, 93] on div "80%" at bounding box center [143, 107] width 85 height 85
click at [154, 88] on h2 "80%" at bounding box center [143, 107] width 70 height 38
drag, startPoint x: 150, startPoint y: 126, endPoint x: 150, endPoint y: 136, distance: 9.7
click at [150, 127] on div "80% Your Score Keep practicing!" at bounding box center [143, 145] width 201 height 178
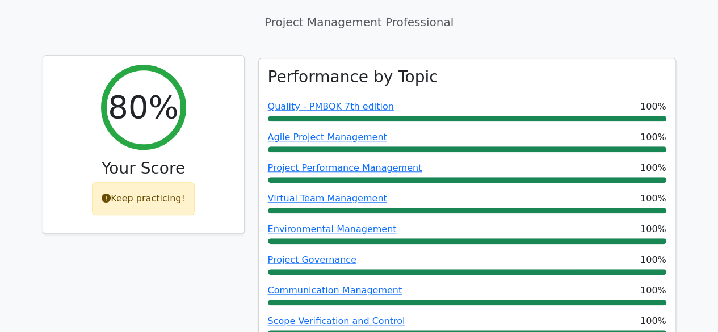
click at [149, 182] on div "Keep practicing!" at bounding box center [143, 198] width 103 height 33
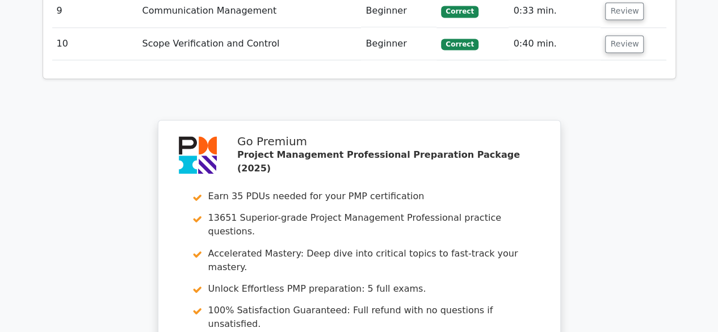
scroll to position [3093, 0]
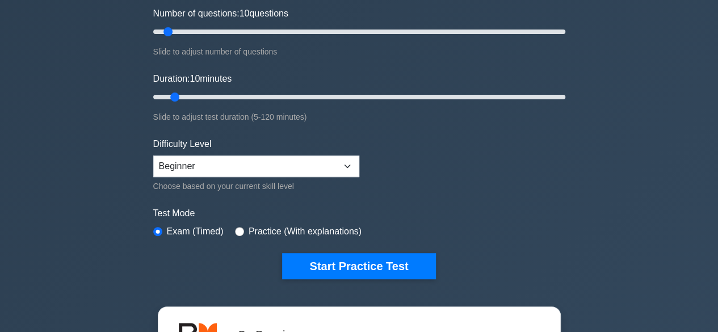
scroll to position [170, 0]
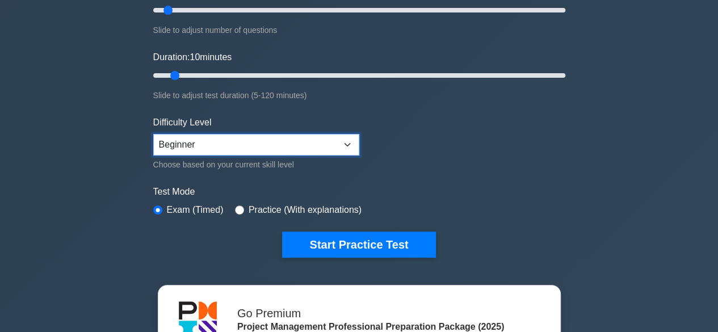
click at [343, 143] on select "Beginner Intermediate Expert" at bounding box center [256, 145] width 206 height 22
select select "intermediate"
click at [153, 134] on select "Beginner Intermediate Expert" at bounding box center [256, 145] width 206 height 22
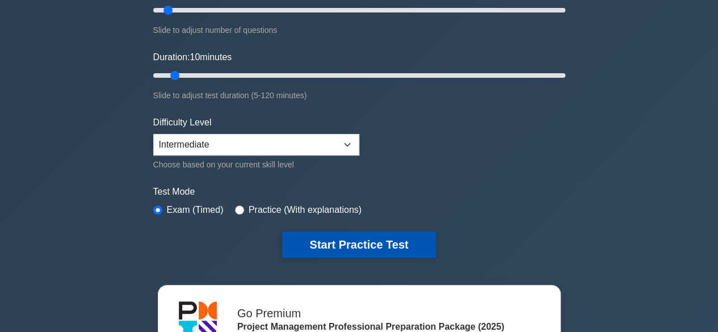
click at [397, 240] on button "Start Practice Test" at bounding box center [358, 245] width 153 height 26
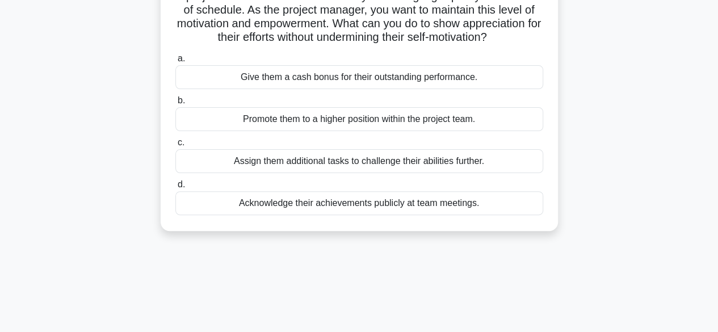
scroll to position [114, 0]
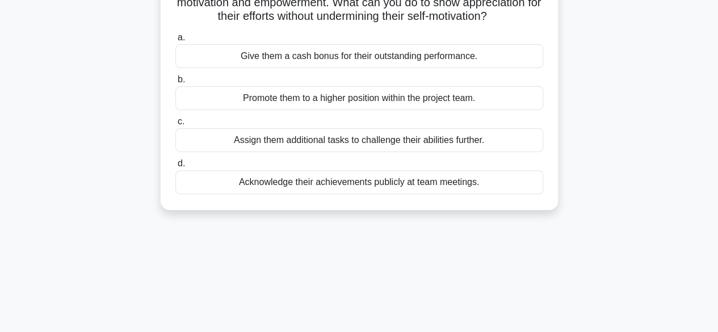
click at [475, 194] on div "Acknowledge their achievements publicly at team meetings." at bounding box center [359, 182] width 368 height 24
click at [175, 168] on input "d. Acknowledge their achievements publicly at team meetings." at bounding box center [175, 163] width 0 height 7
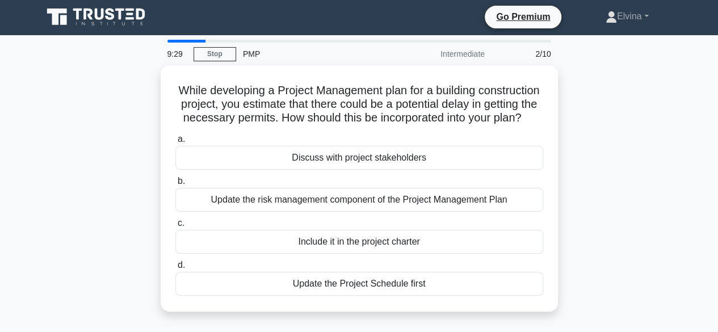
scroll to position [0, 0]
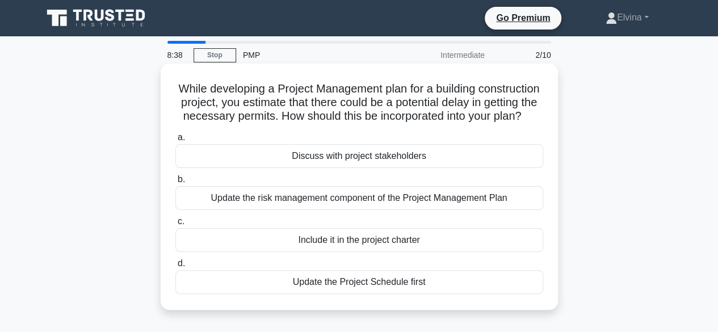
click at [408, 168] on div "Discuss with project stakeholders" at bounding box center [359, 156] width 368 height 24
click at [175, 141] on input "a. Discuss with project stakeholders" at bounding box center [175, 137] width 0 height 7
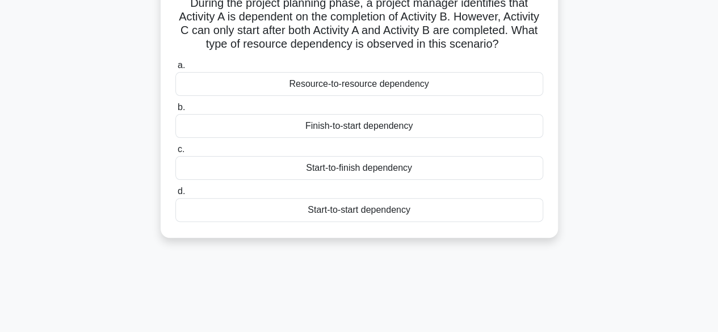
scroll to position [114, 0]
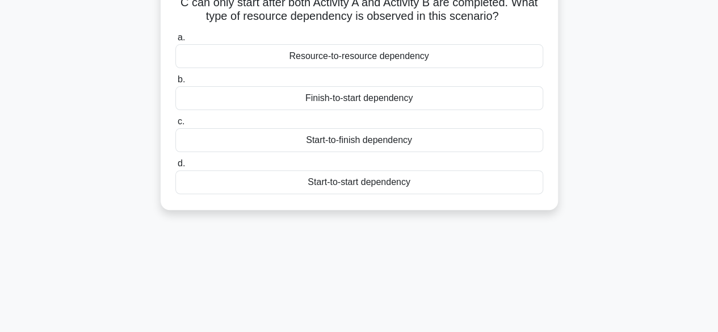
click at [399, 152] on div "Start-to-finish dependency" at bounding box center [359, 140] width 368 height 24
click at [175, 125] on input "c. Start-to-finish dependency" at bounding box center [175, 121] width 0 height 7
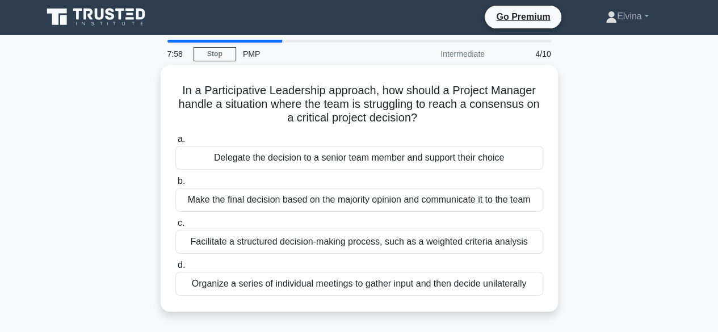
scroll to position [0, 0]
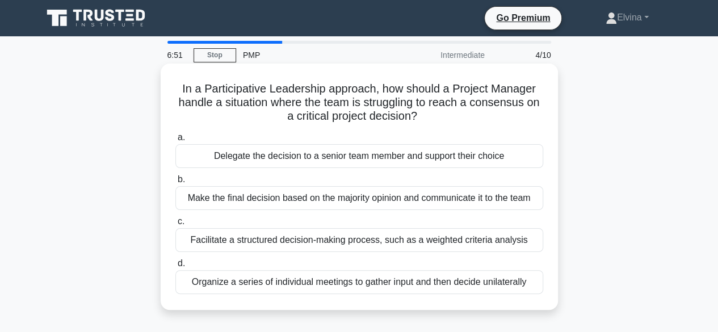
click at [453, 199] on div "Make the final decision based on the majority opinion and communicate it to the…" at bounding box center [359, 198] width 368 height 24
click at [175, 183] on input "b. Make the final decision based on the majority opinion and communicate it to …" at bounding box center [175, 179] width 0 height 7
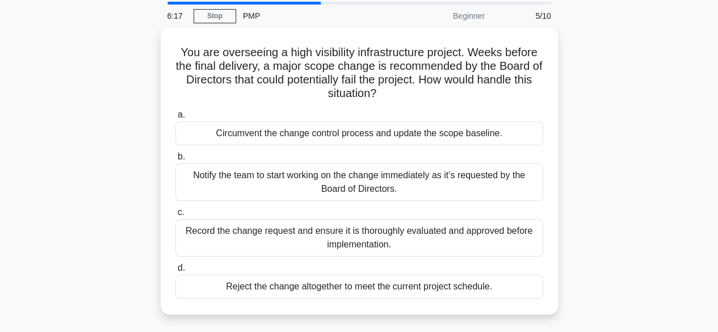
scroll to position [57, 0]
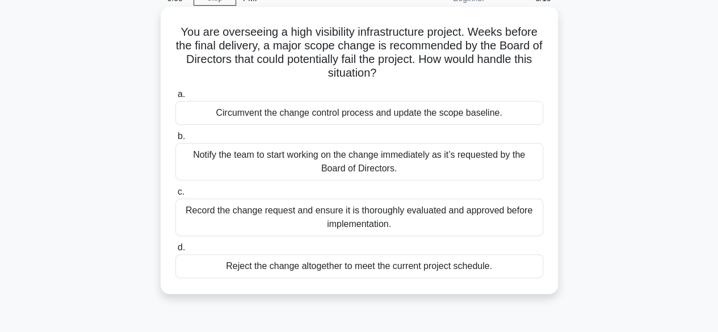
click at [434, 112] on div "Circumvent the change control process and update the scope baseline." at bounding box center [359, 113] width 368 height 24
click at [175, 98] on input "a. Circumvent the change control process and update the scope baseline." at bounding box center [175, 94] width 0 height 7
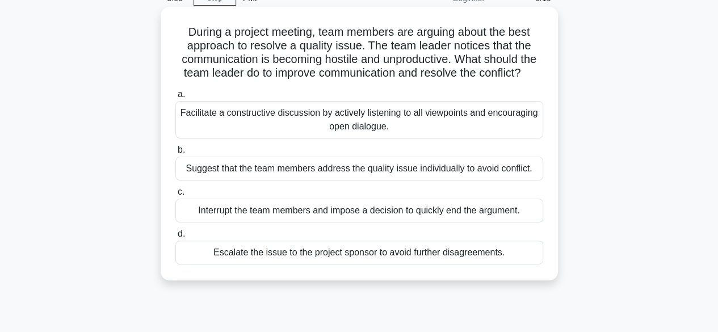
click at [471, 122] on div "Facilitate a constructive discussion by actively listening to all viewpoints an…" at bounding box center [359, 119] width 368 height 37
click at [175, 98] on input "a. Facilitate a constructive discussion by actively listening to all viewpoints…" at bounding box center [175, 94] width 0 height 7
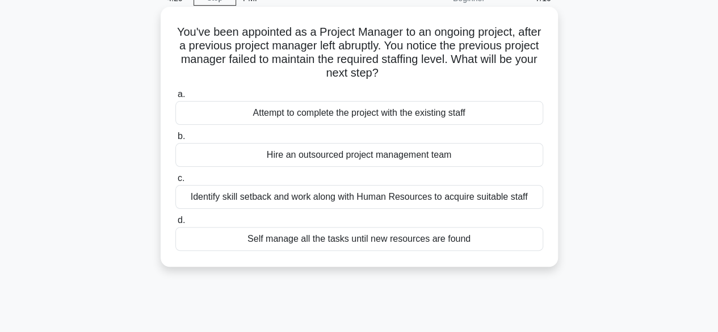
click at [484, 199] on div "Identify skill setback and work along with Human Resources to acquire suitable …" at bounding box center [359, 197] width 368 height 24
click at [175, 182] on input "c. Identify skill setback and work along with Human Resources to acquire suitab…" at bounding box center [175, 178] width 0 height 7
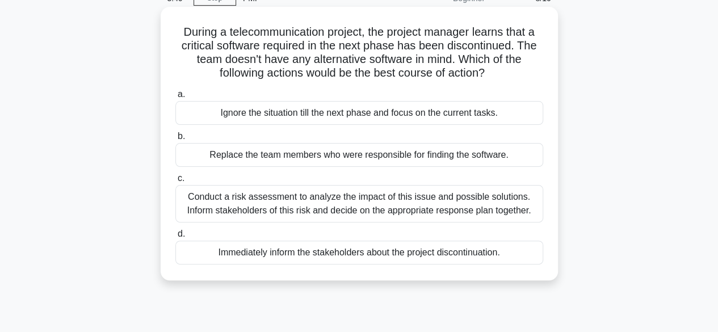
click at [495, 205] on div "Conduct a risk assessment to analyze the impact of this issue and possible solu…" at bounding box center [359, 203] width 368 height 37
click at [175, 182] on input "c. Conduct a risk assessment to analyze the impact of this issue and possible s…" at bounding box center [175, 178] width 0 height 7
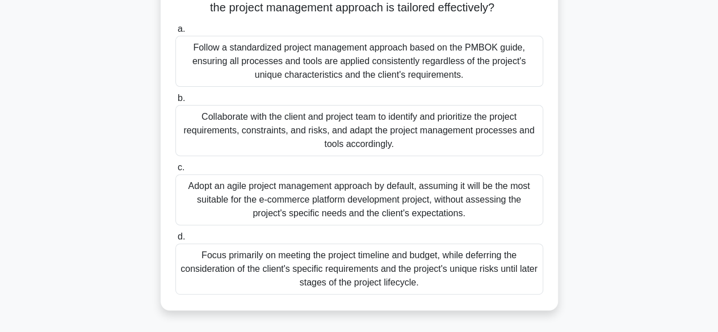
scroll to position [170, 0]
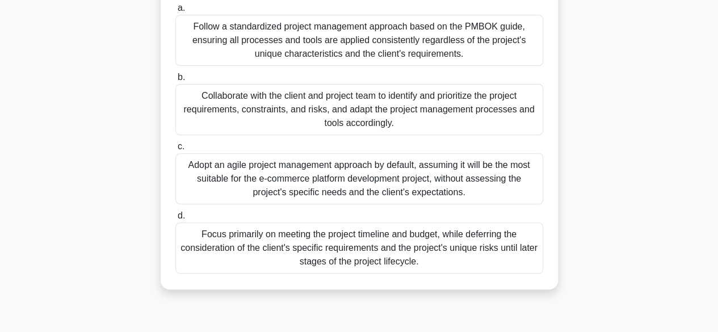
click at [469, 114] on div "Collaborate with the client and project team to identify and prioritize the pro…" at bounding box center [359, 109] width 368 height 51
click at [175, 81] on input "b. Collaborate with the client and project team to identify and prioritize the …" at bounding box center [175, 77] width 0 height 7
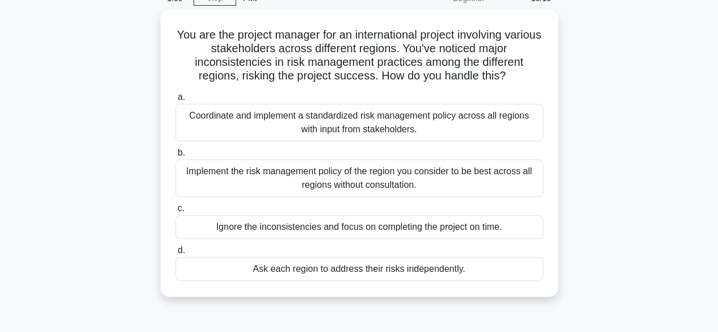
scroll to position [0, 0]
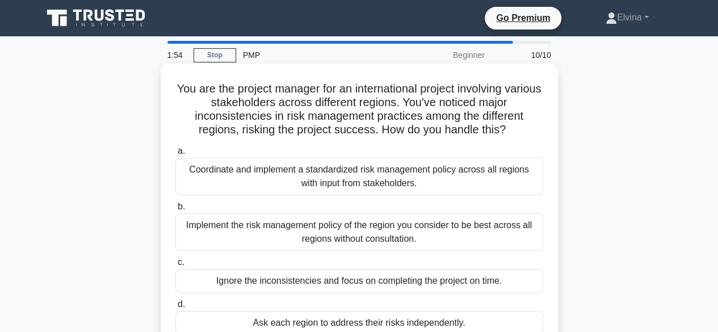
click at [478, 180] on div "Coordinate and implement a standardized risk management policy across all regio…" at bounding box center [359, 176] width 368 height 37
click at [175, 155] on input "a. Coordinate and implement a standardized risk management policy across all re…" at bounding box center [175, 151] width 0 height 7
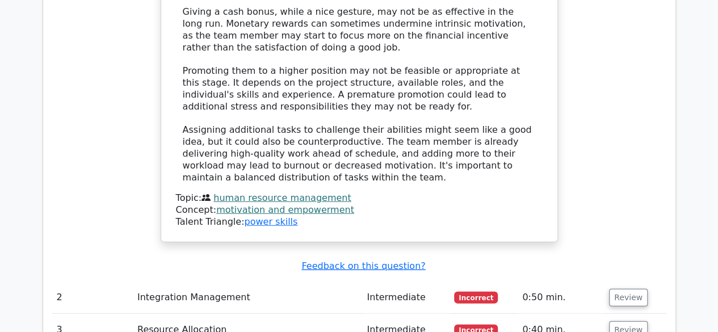
scroll to position [1476, 0]
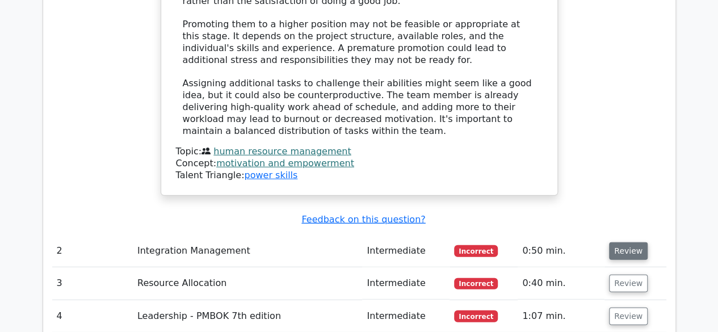
click at [622, 242] on button "Review" at bounding box center [628, 251] width 39 height 18
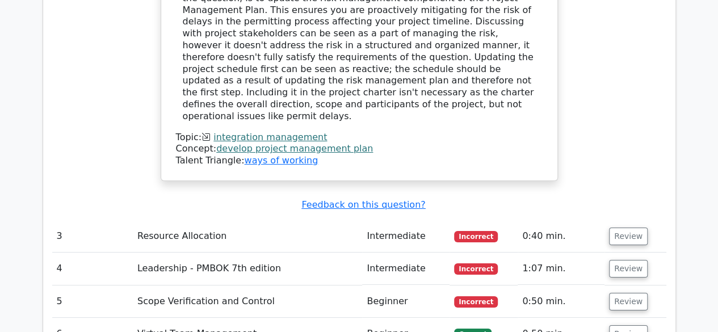
scroll to position [2044, 0]
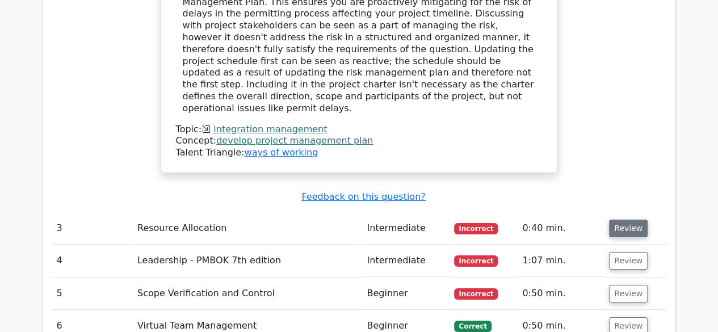
click at [627, 220] on button "Review" at bounding box center [628, 229] width 39 height 18
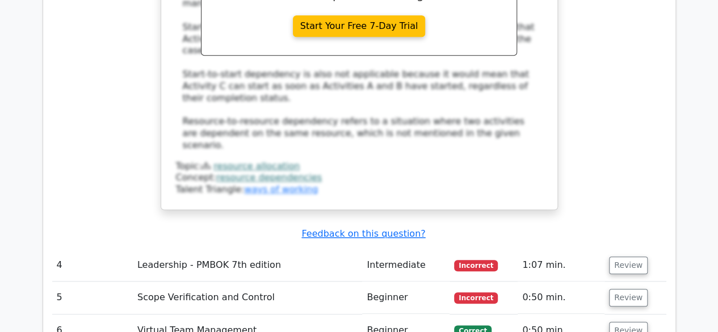
scroll to position [2669, 0]
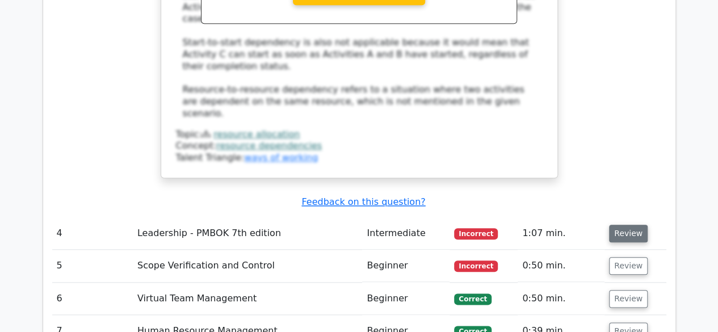
click at [624, 225] on button "Review" at bounding box center [628, 234] width 39 height 18
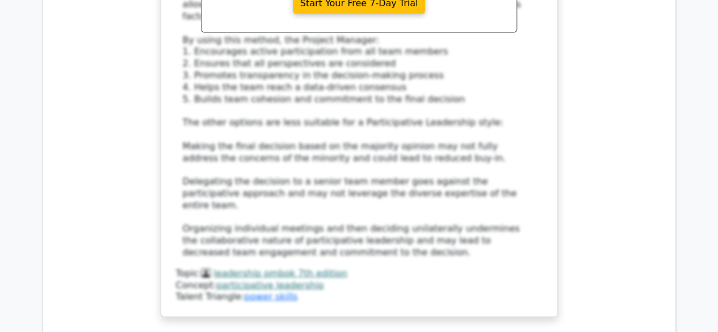
scroll to position [3350, 0]
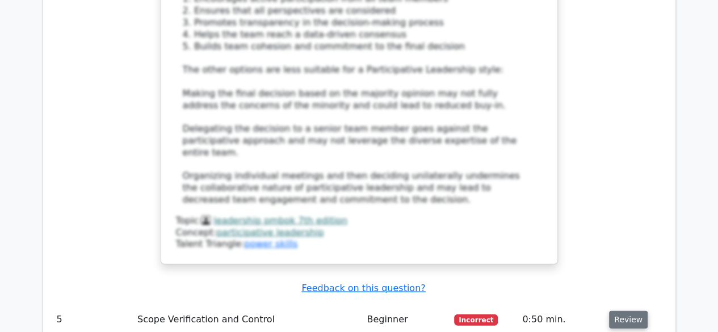
click at [624, 311] on button "Review" at bounding box center [628, 320] width 39 height 18
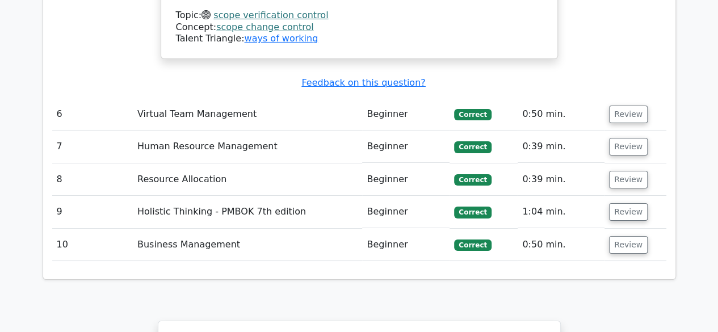
scroll to position [4405, 0]
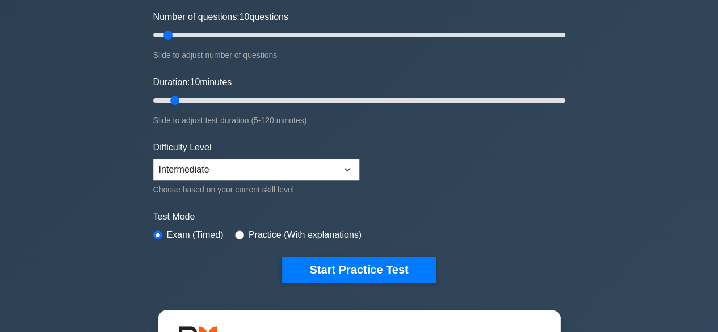
scroll to position [170, 0]
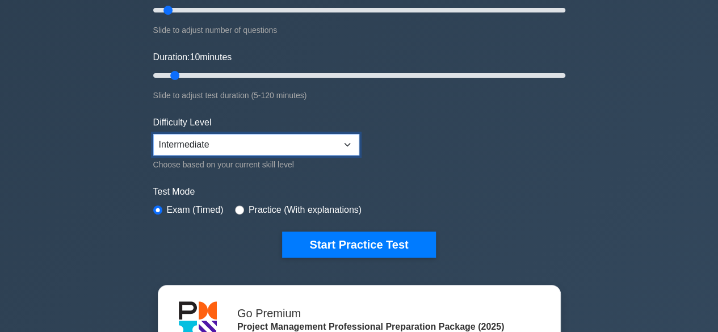
click at [348, 143] on select "Beginner Intermediate Expert" at bounding box center [256, 145] width 206 height 22
select select "expert"
click at [153, 134] on select "Beginner Intermediate Expert" at bounding box center [256, 145] width 206 height 22
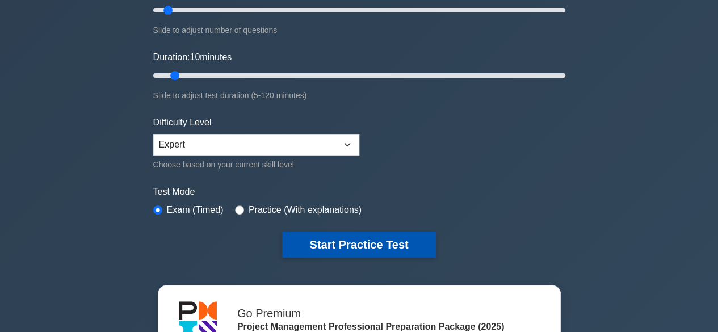
click at [342, 241] on button "Start Practice Test" at bounding box center [358, 245] width 153 height 26
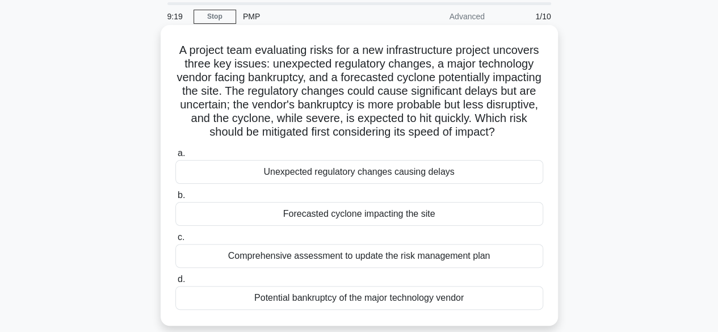
scroll to position [57, 0]
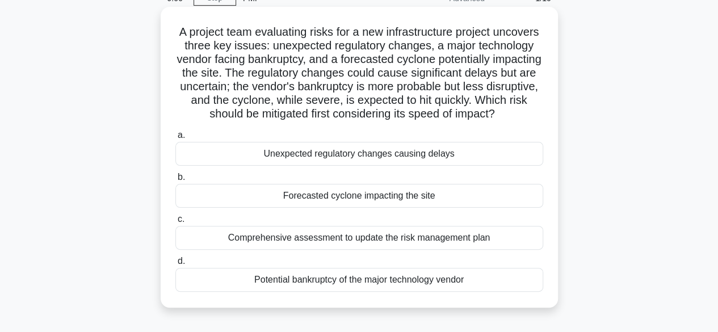
click at [398, 250] on div "Comprehensive assessment to update the risk management plan" at bounding box center [359, 238] width 368 height 24
click at [175, 223] on input "c. Comprehensive assessment to update the risk management plan" at bounding box center [175, 219] width 0 height 7
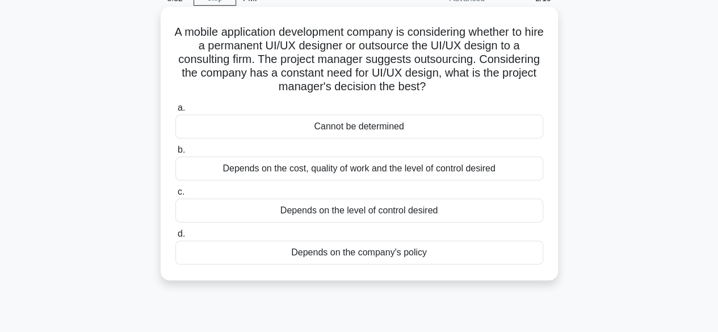
click at [401, 254] on div "Depends on the company's policy" at bounding box center [359, 253] width 368 height 24
click at [175, 238] on input "d. Depends on the company's policy" at bounding box center [175, 234] width 0 height 7
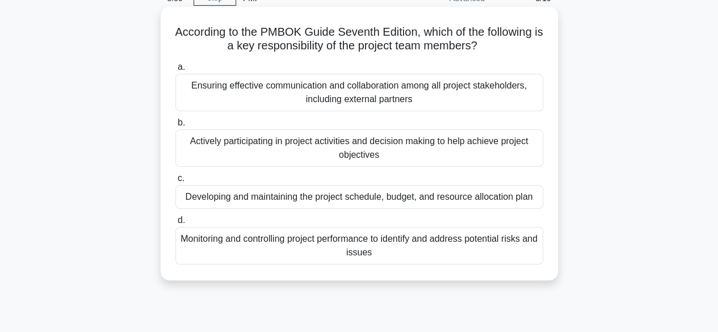
click at [363, 91] on div "Ensuring effective communication and collaboration among all project stakeholde…" at bounding box center [359, 92] width 368 height 37
click at [175, 71] on input "a. Ensuring effective communication and collaboration among all project stakeho…" at bounding box center [175, 67] width 0 height 7
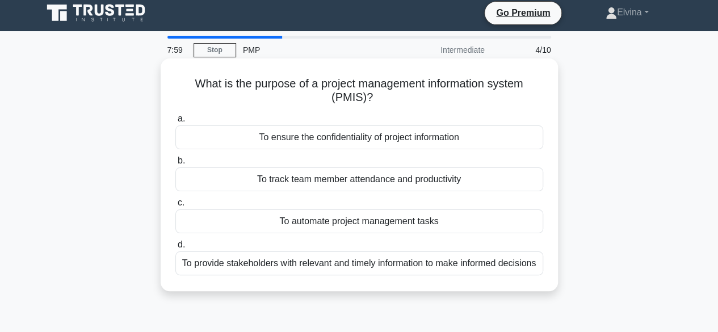
scroll to position [0, 0]
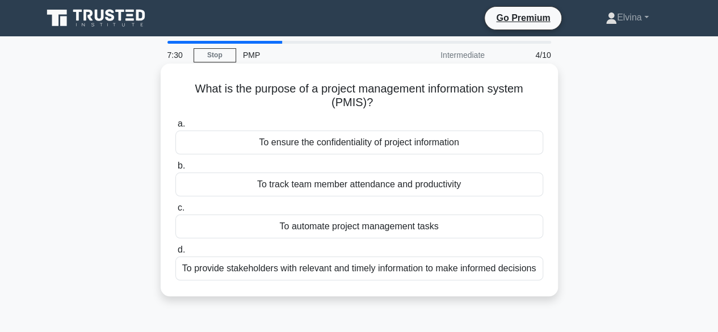
click at [417, 266] on div "To provide stakeholders with relevant and timely information to make informed d…" at bounding box center [359, 269] width 368 height 24
click at [175, 254] on input "d. To provide stakeholders with relevant and timely information to make informe…" at bounding box center [175, 249] width 0 height 7
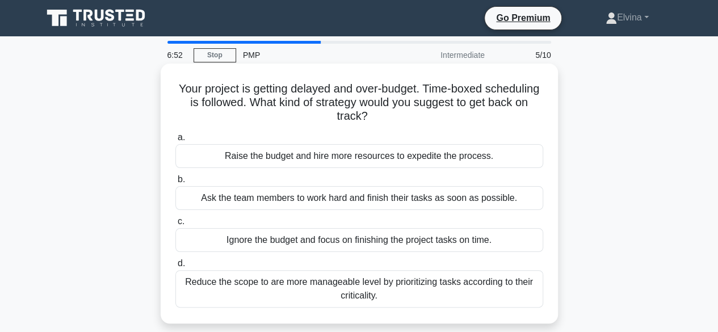
click at [412, 297] on div "Reduce the scope to are more manageable level by prioritizing tasks according t…" at bounding box center [359, 288] width 368 height 37
click at [175, 267] on input "d. Reduce the scope to are more manageable level by prioritizing tasks accordin…" at bounding box center [175, 263] width 0 height 7
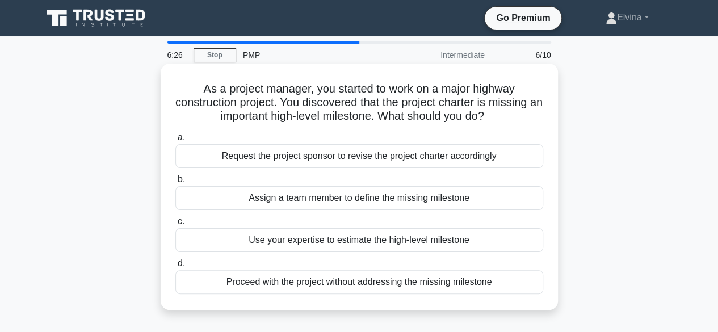
click at [380, 161] on div "Request the project sponsor to revise the project charter accordingly" at bounding box center [359, 156] width 368 height 24
click at [175, 141] on input "a. Request the project sponsor to revise the project charter accordingly" at bounding box center [175, 137] width 0 height 7
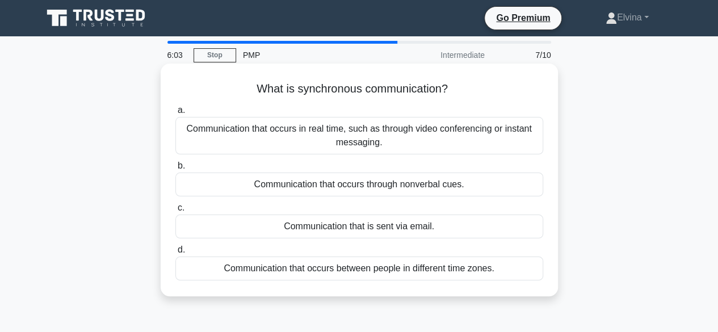
click at [462, 271] on div "Communication that occurs between people in different time zones." at bounding box center [359, 269] width 368 height 24
click at [175, 254] on input "d. Communication that occurs between people in different time zones." at bounding box center [175, 249] width 0 height 7
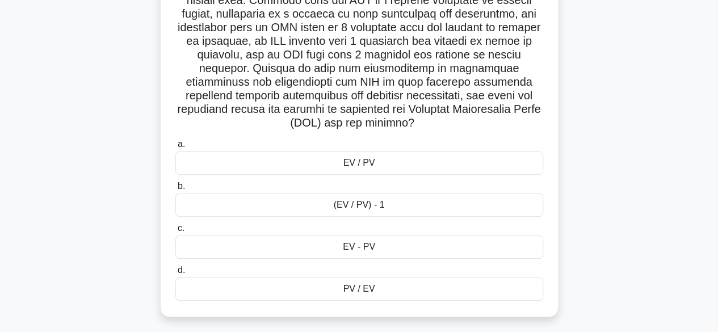
scroll to position [298, 0]
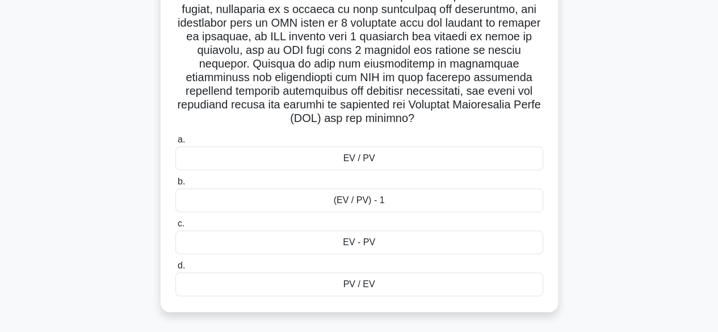
click at [371, 161] on div "EV / PV" at bounding box center [359, 159] width 368 height 24
click at [175, 144] on input "a. EV / PV" at bounding box center [175, 139] width 0 height 7
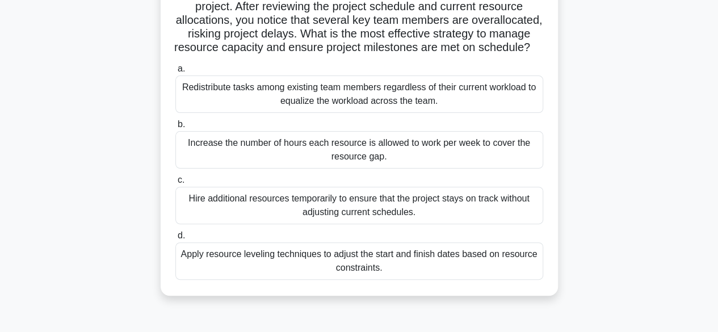
scroll to position [114, 0]
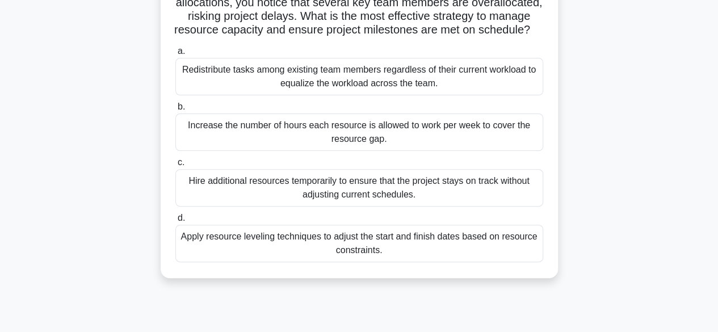
click at [405, 89] on div "Redistribute tasks among existing team members regardless of their current work…" at bounding box center [359, 76] width 368 height 37
click at [175, 55] on input "a. Redistribute tasks among existing team members regardless of their current w…" at bounding box center [175, 51] width 0 height 7
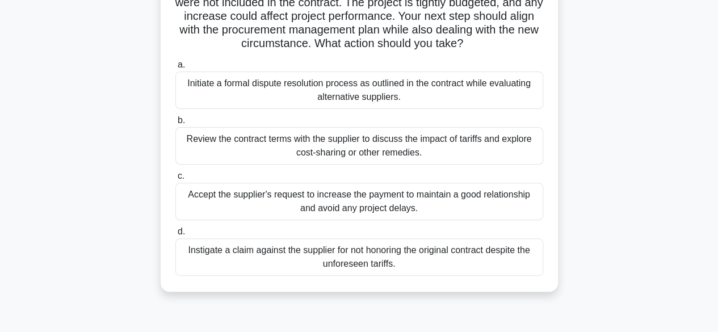
click at [434, 149] on div "Review the contract terms with the supplier to discuss the impact of tariffs an…" at bounding box center [359, 145] width 368 height 37
click at [175, 124] on input "b. Review the contract terms with the supplier to discuss the impact of tariffs…" at bounding box center [175, 120] width 0 height 7
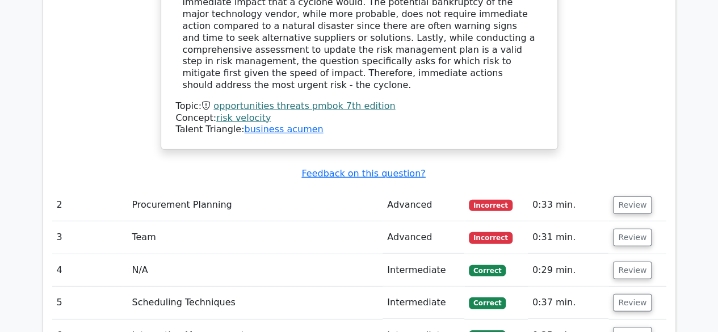
scroll to position [1590, 0]
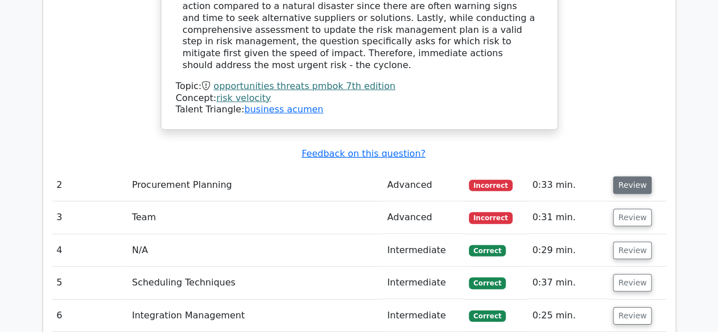
click at [625, 177] on button "Review" at bounding box center [632, 186] width 39 height 18
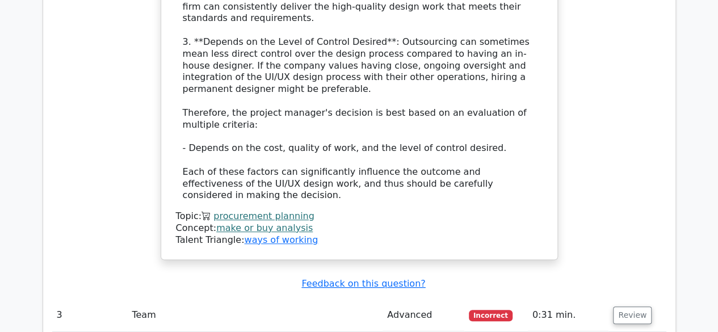
scroll to position [2271, 0]
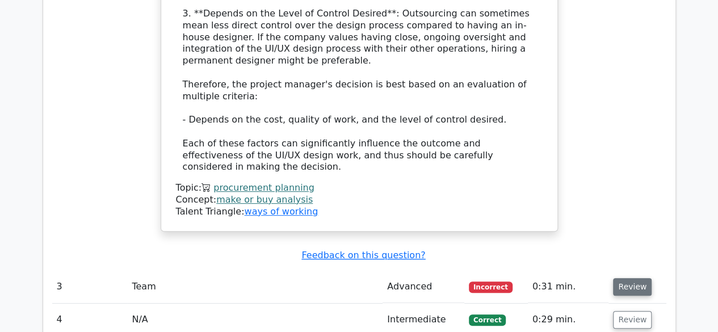
click at [619, 278] on button "Review" at bounding box center [632, 287] width 39 height 18
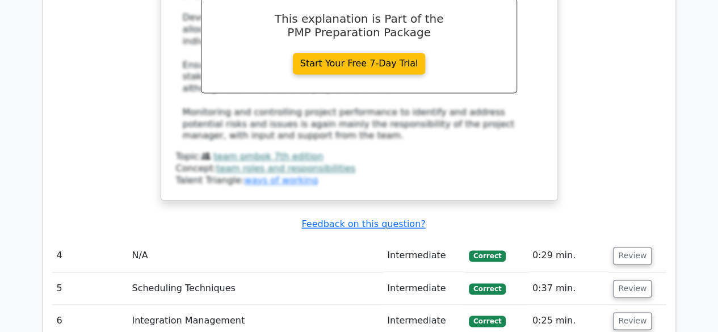
scroll to position [2896, 0]
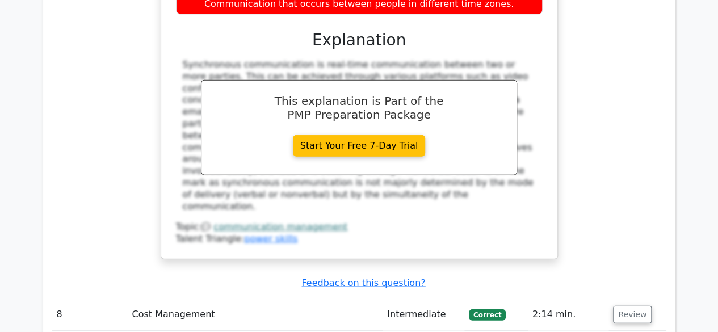
scroll to position [3464, 0]
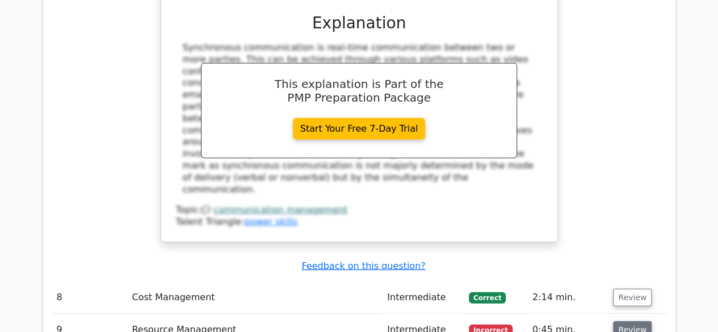
click at [634, 321] on button "Review" at bounding box center [632, 330] width 39 height 18
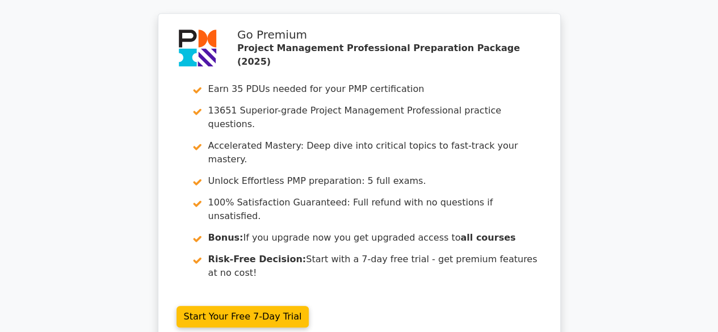
scroll to position [4579, 0]
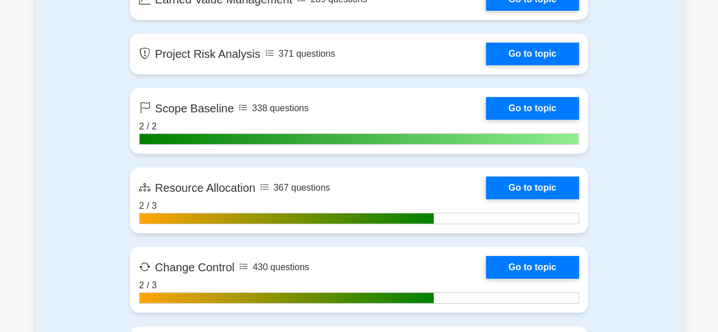
scroll to position [2158, 0]
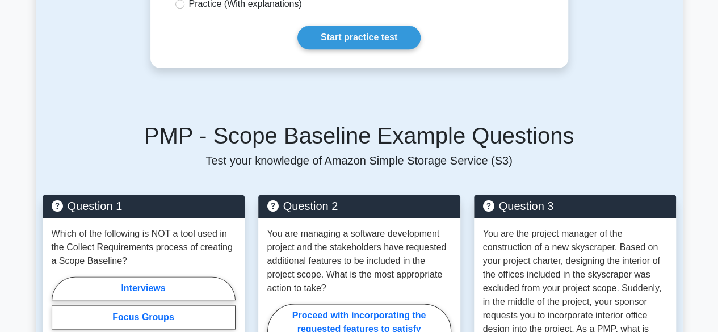
scroll to position [681, 0]
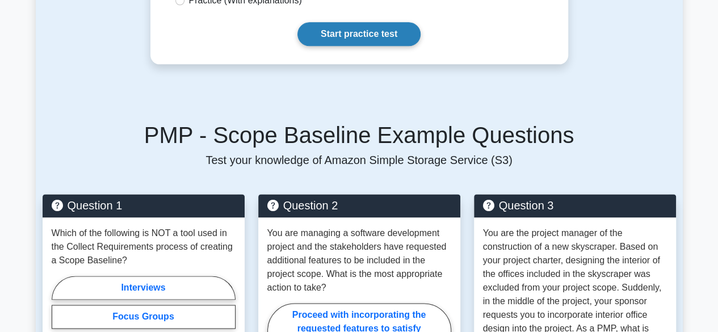
click at [357, 22] on link "Start practice test" at bounding box center [359, 34] width 123 height 24
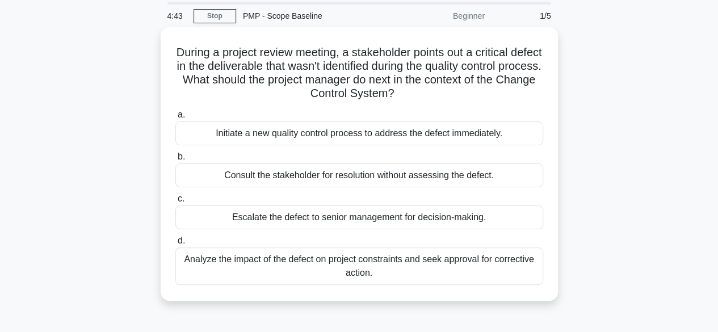
scroll to position [57, 0]
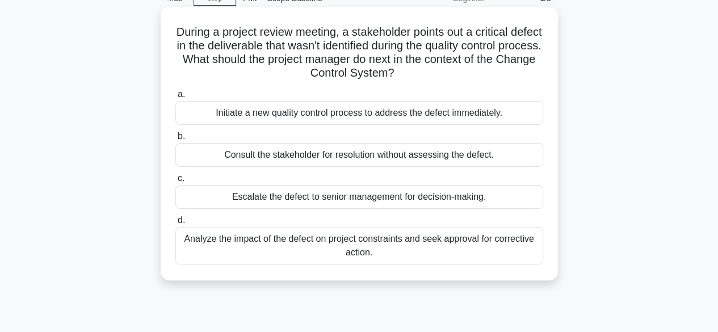
click at [474, 244] on div "Analyze the impact of the defect on project constraints and seek approval for c…" at bounding box center [359, 245] width 368 height 37
click at [175, 224] on input "d. Analyze the impact of the defect on project constraints and seek approval fo…" at bounding box center [175, 220] width 0 height 7
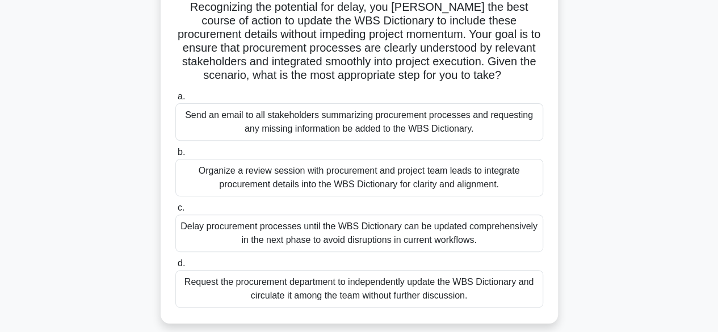
scroll to position [170, 0]
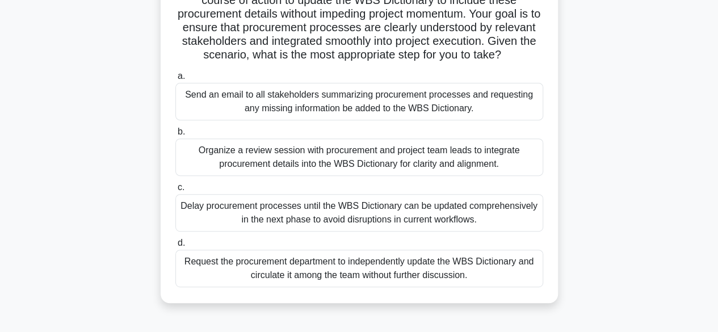
click at [503, 176] on div "Organize a review session with procurement and project team leads to integrate …" at bounding box center [359, 157] width 368 height 37
click at [175, 136] on input "b. Organize a review session with procurement and project team leads to integra…" at bounding box center [175, 131] width 0 height 7
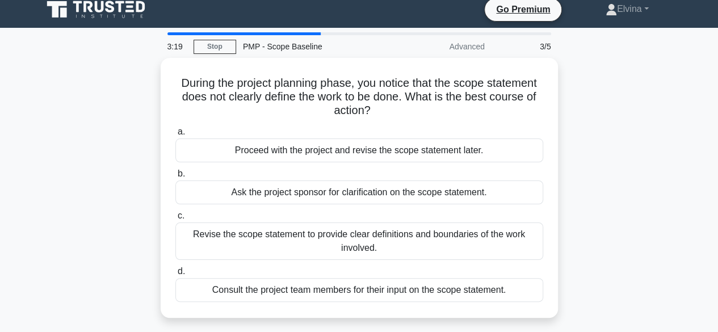
scroll to position [0, 0]
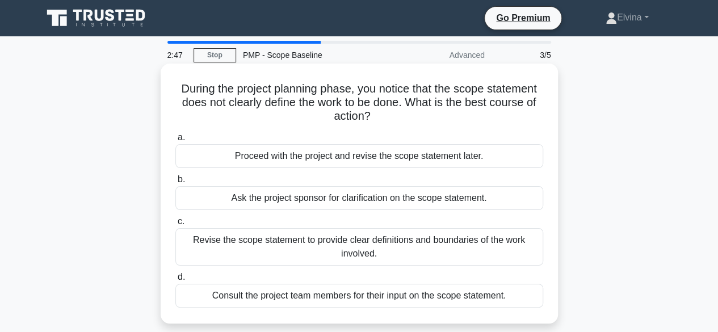
click at [480, 294] on div "Consult the project team members for their input on the scope statement." at bounding box center [359, 296] width 368 height 24
click at [175, 281] on input "d. Consult the project team members for their input on the scope statement." at bounding box center [175, 277] width 0 height 7
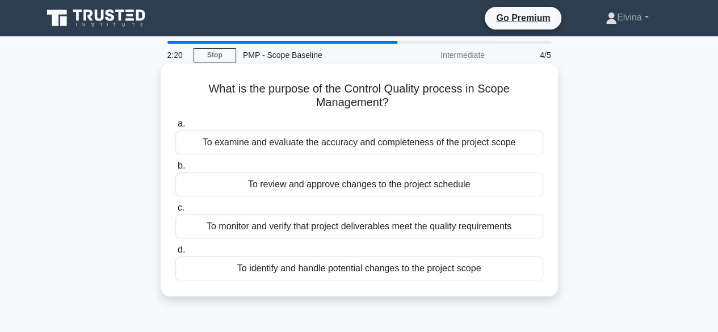
click at [471, 227] on div "To monitor and verify that project deliverables meet the quality requirements" at bounding box center [359, 227] width 368 height 24
click at [175, 212] on input "c. To monitor and verify that project deliverables meet the quality requirements" at bounding box center [175, 207] width 0 height 7
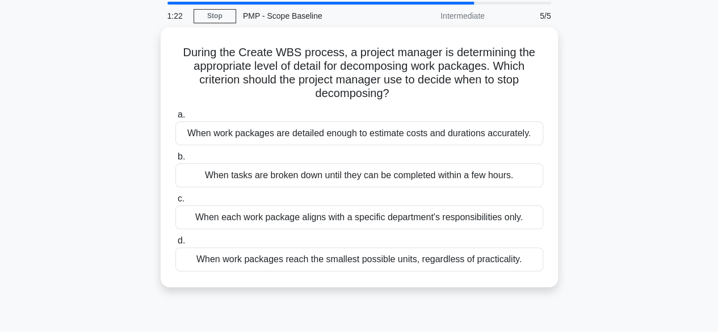
scroll to position [57, 0]
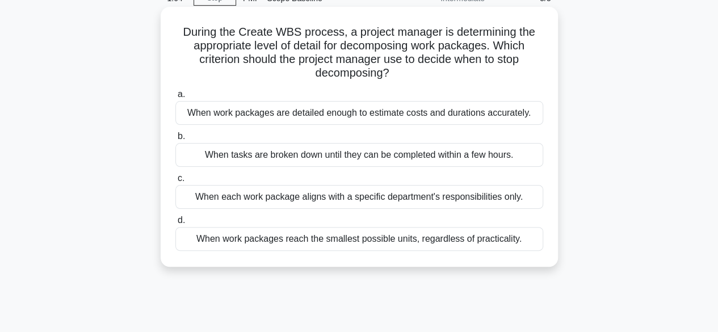
click at [495, 113] on div "When work packages are detailed enough to estimate costs and durations accurate…" at bounding box center [359, 113] width 368 height 24
click at [175, 98] on input "a. When work packages are detailed enough to estimate costs and durations accur…" at bounding box center [175, 94] width 0 height 7
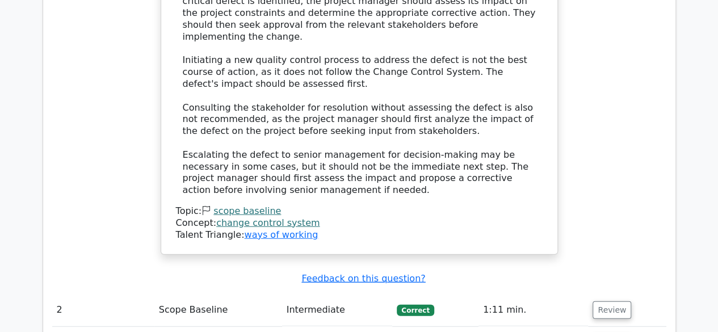
scroll to position [1476, 0]
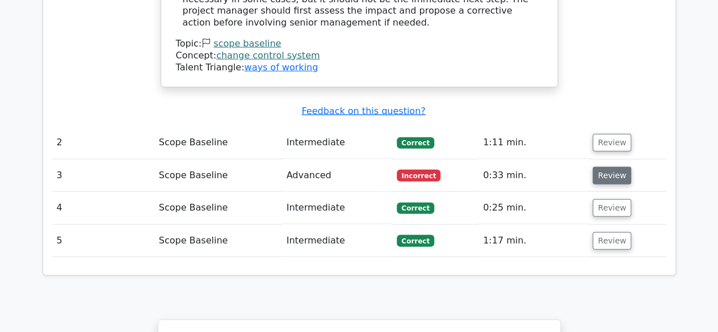
click at [595, 167] on button "Review" at bounding box center [612, 176] width 39 height 18
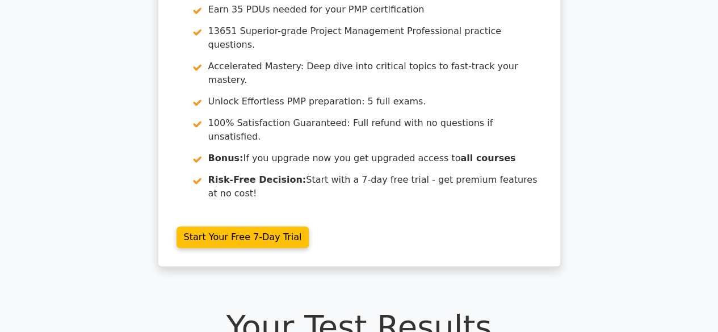
scroll to position [0, 0]
